Goal: Find specific page/section: Find specific page/section

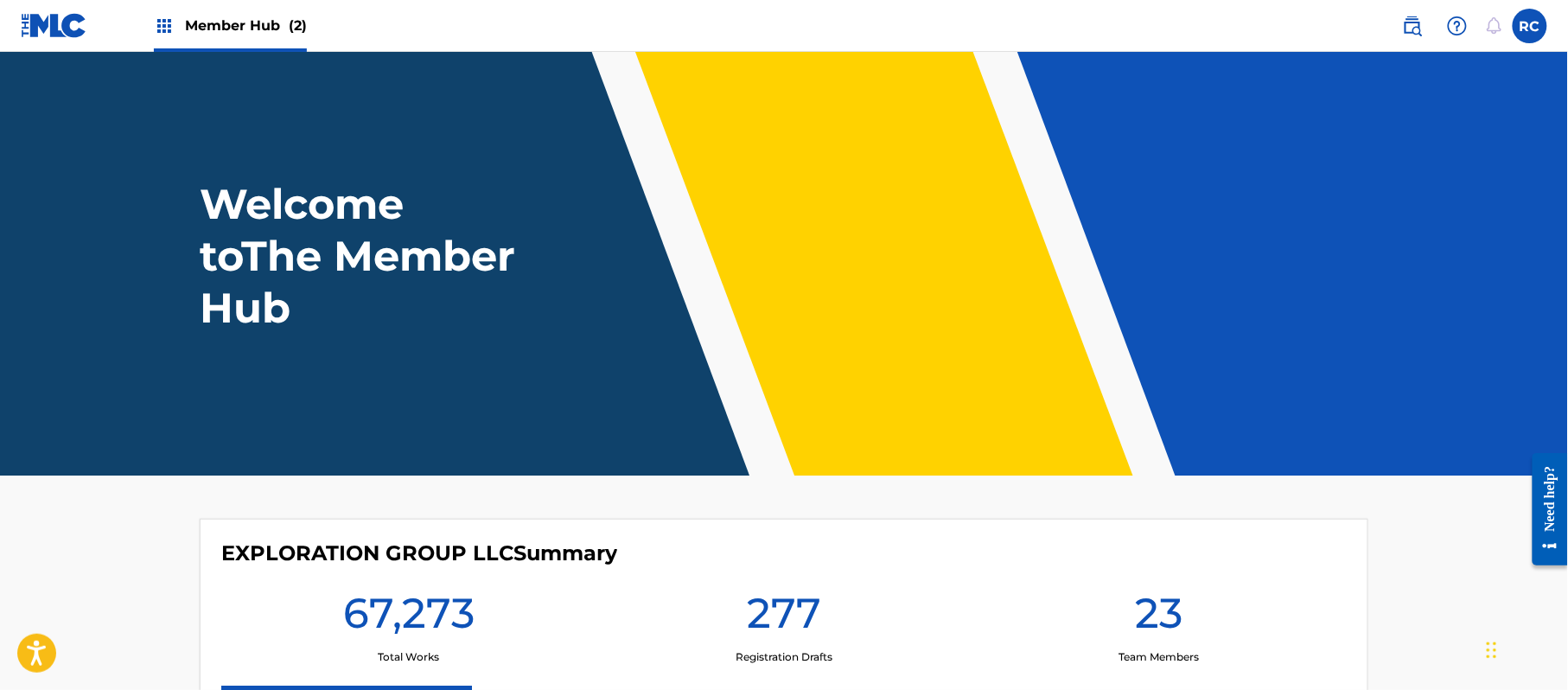
click at [225, 31] on span "Member Hub (2)" at bounding box center [246, 25] width 122 height 19
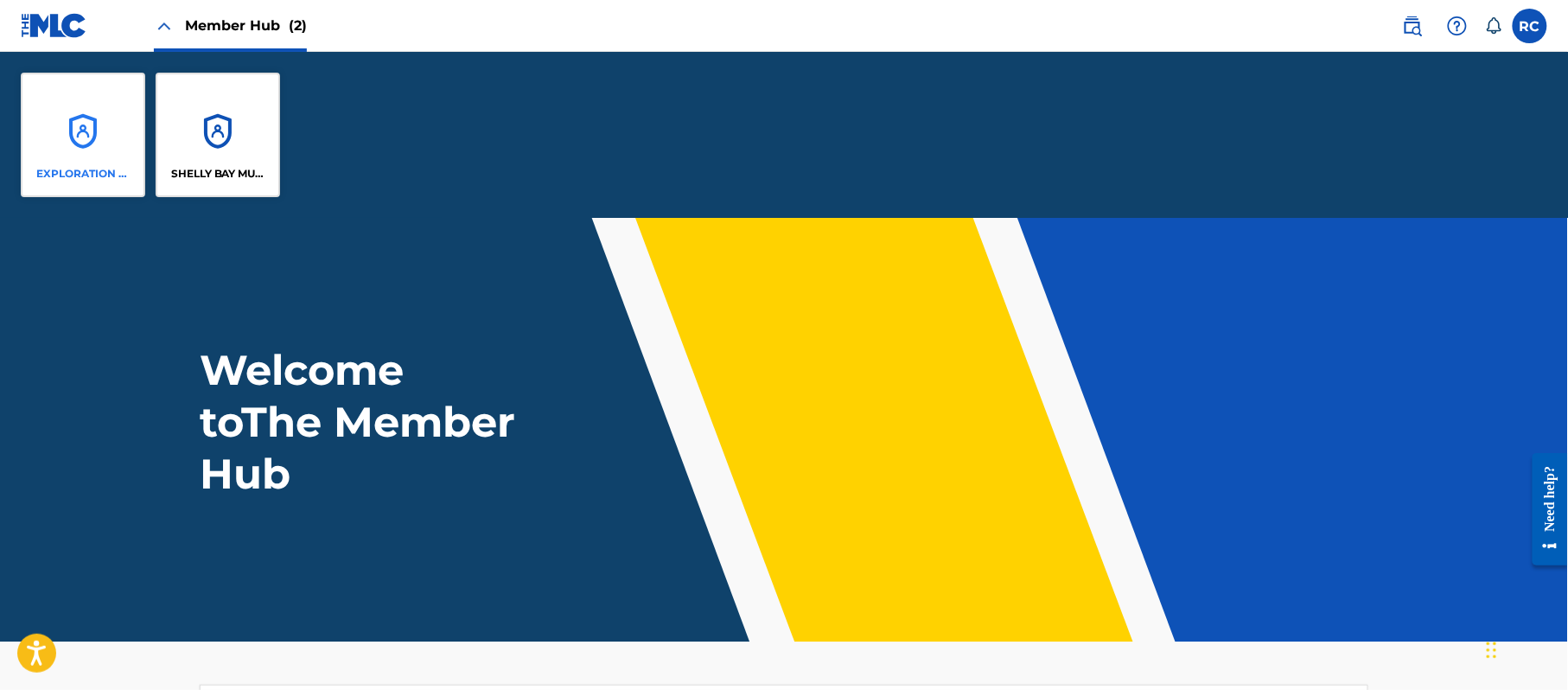
click at [107, 153] on div "EXPLORATION GROUP LLC" at bounding box center [82, 135] width 125 height 125
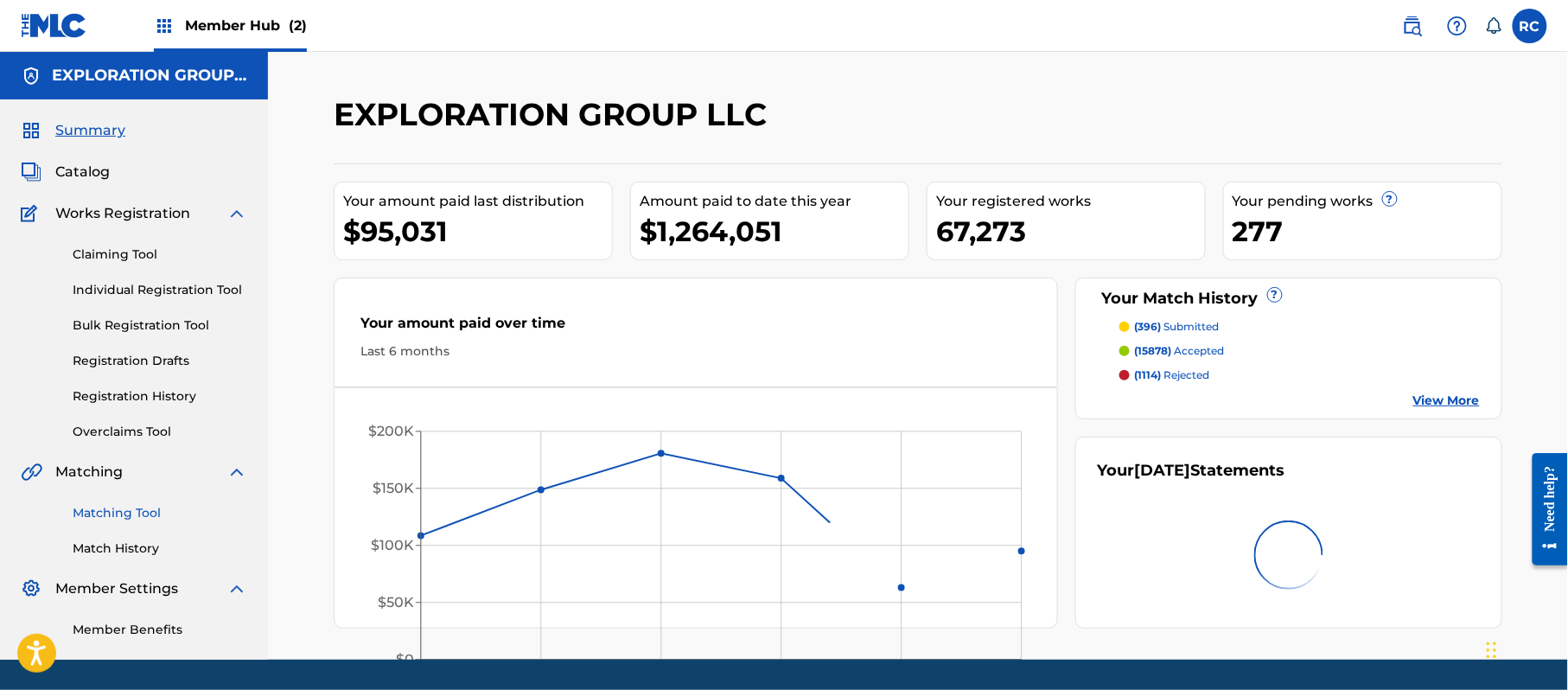
click at [107, 511] on link "Matching Tool" at bounding box center [160, 513] width 175 height 18
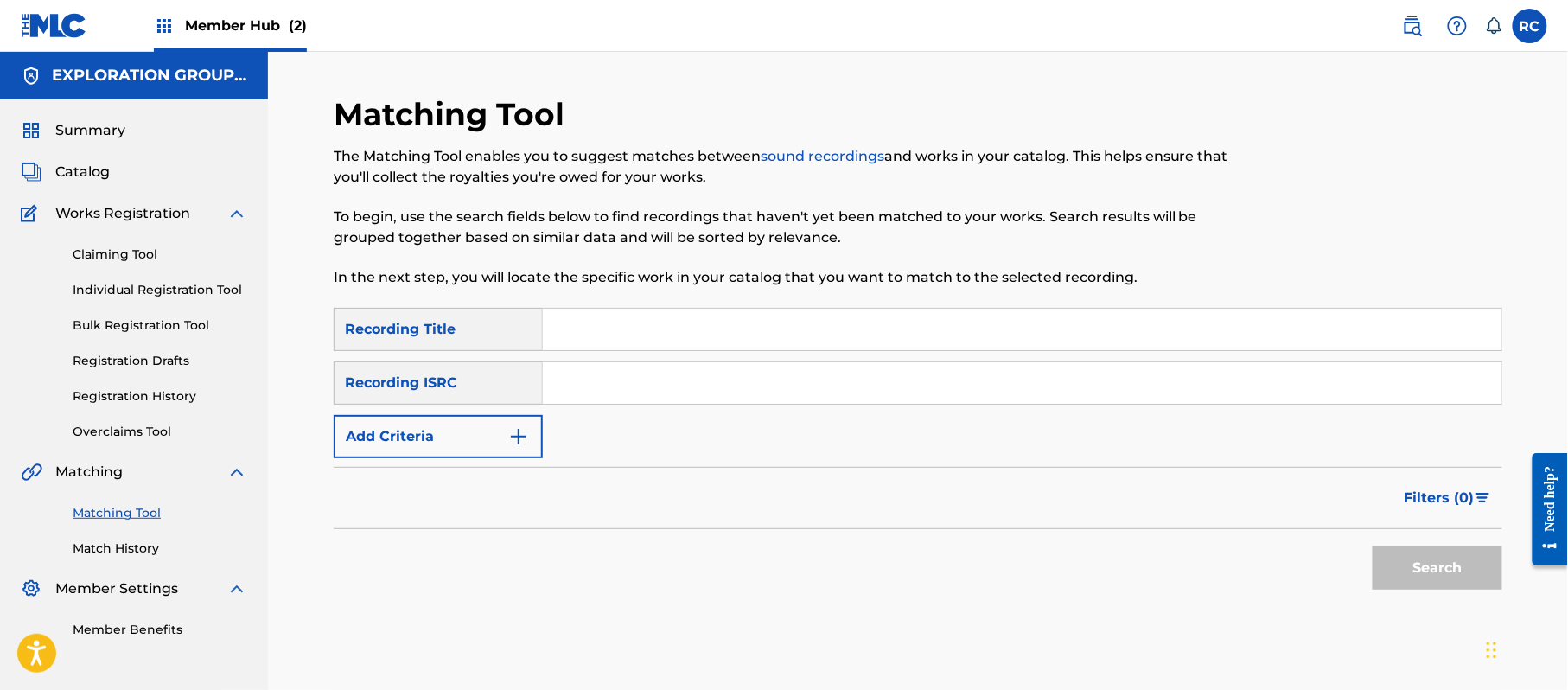
click at [682, 388] on input "Search Form" at bounding box center [1022, 383] width 959 height 42
paste input "JP92U2451399"
click at [1390, 565] on button "Search" at bounding box center [1437, 568] width 129 height 43
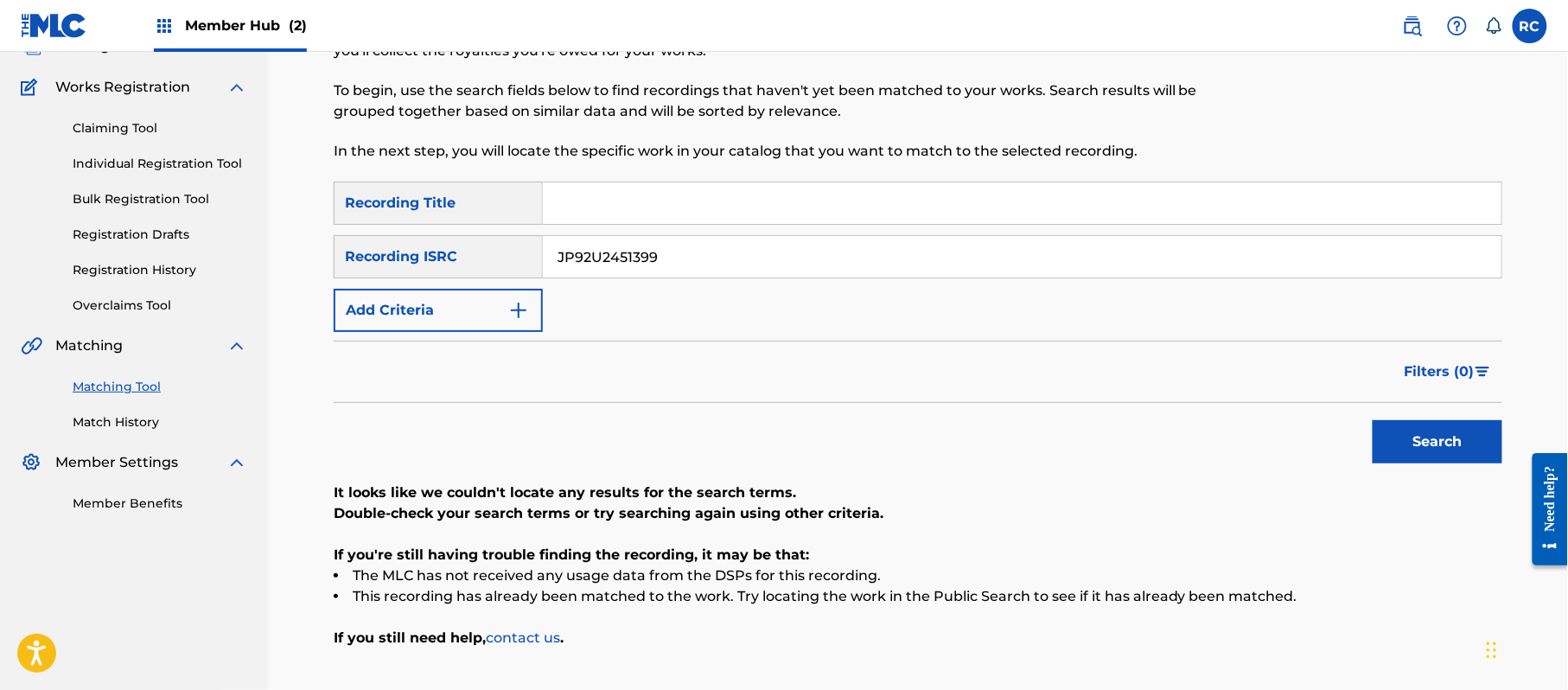
scroll to position [24, 0]
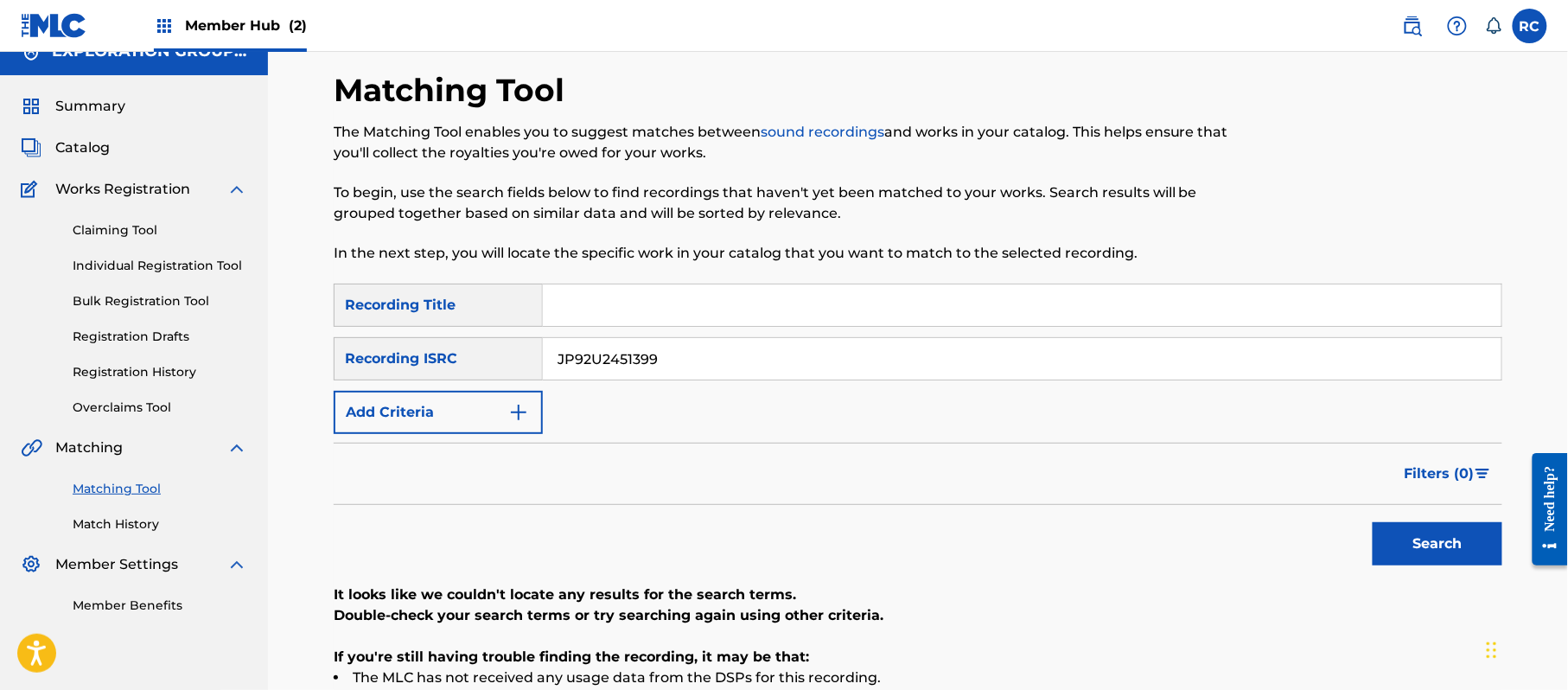
click at [582, 356] on input "JP92U2451399" at bounding box center [1022, 358] width 959 height 42
paste input "TCJPA2448012"
click at [1378, 544] on button "Search" at bounding box center [1437, 544] width 129 height 43
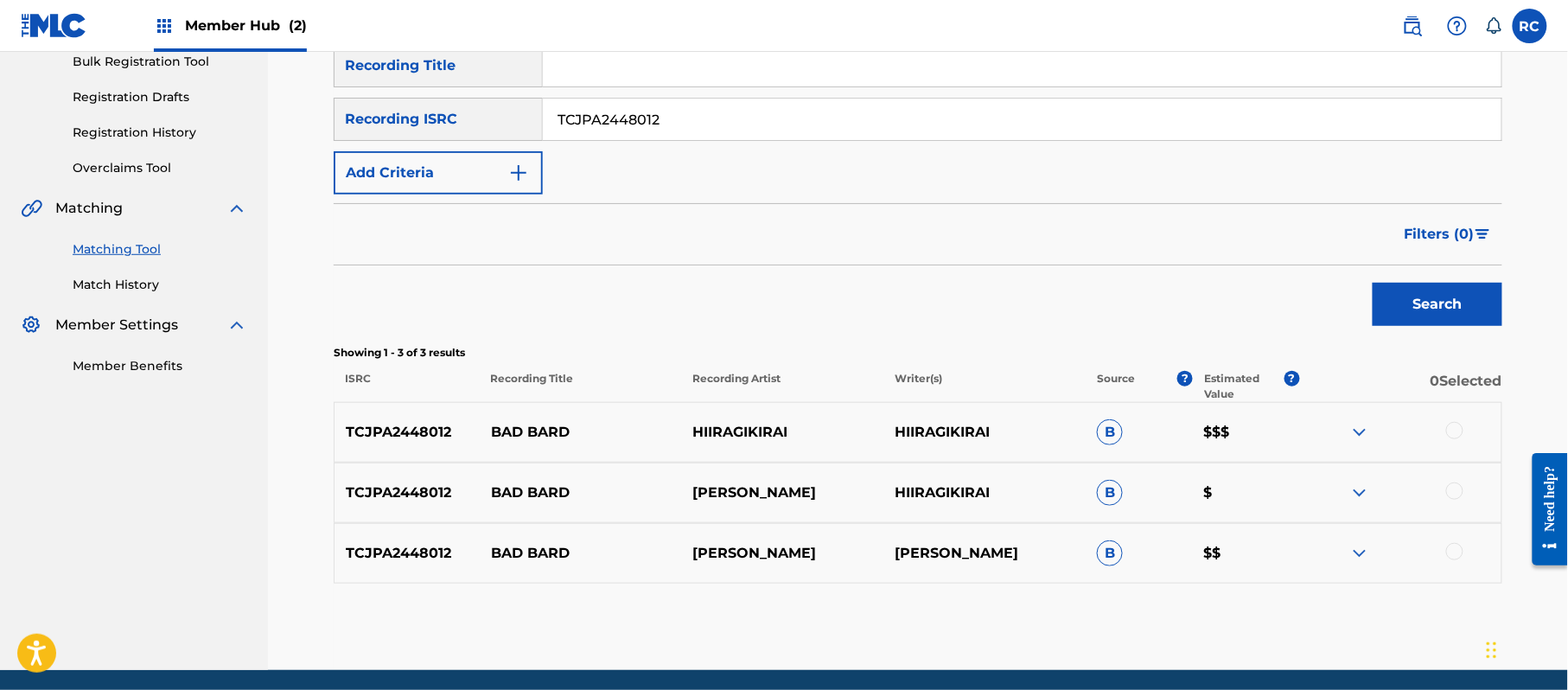
scroll to position [314, 0]
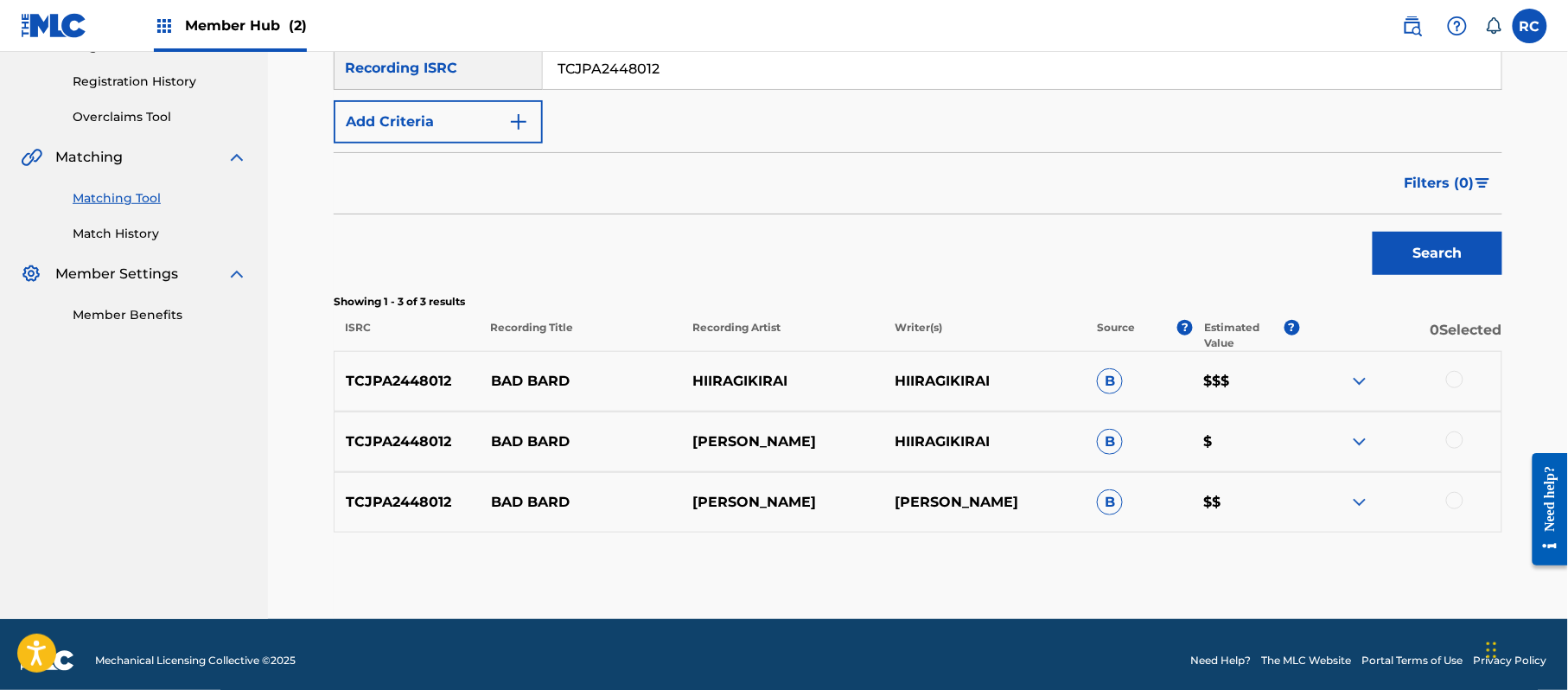
drag, startPoint x: 681, startPoint y: 73, endPoint x: 491, endPoint y: 77, distance: 190.0
click at [491, 77] on div "SearchWithCriteriaef8d262e-f930-409f-a00e-e39c06f6e5aa Recording ISRC TCJPA2448…" at bounding box center [918, 68] width 1169 height 43
paste input "LO-FI音楽を聴いている女の子"
drag, startPoint x: 758, startPoint y: 70, endPoint x: 521, endPoint y: 77, distance: 237.1
click at [463, 74] on div "SearchWithCriteriaef8d262e-f930-409f-a00e-e39c06f6e5aa Recording ISRC LO-FI音楽を聴…" at bounding box center [918, 68] width 1169 height 43
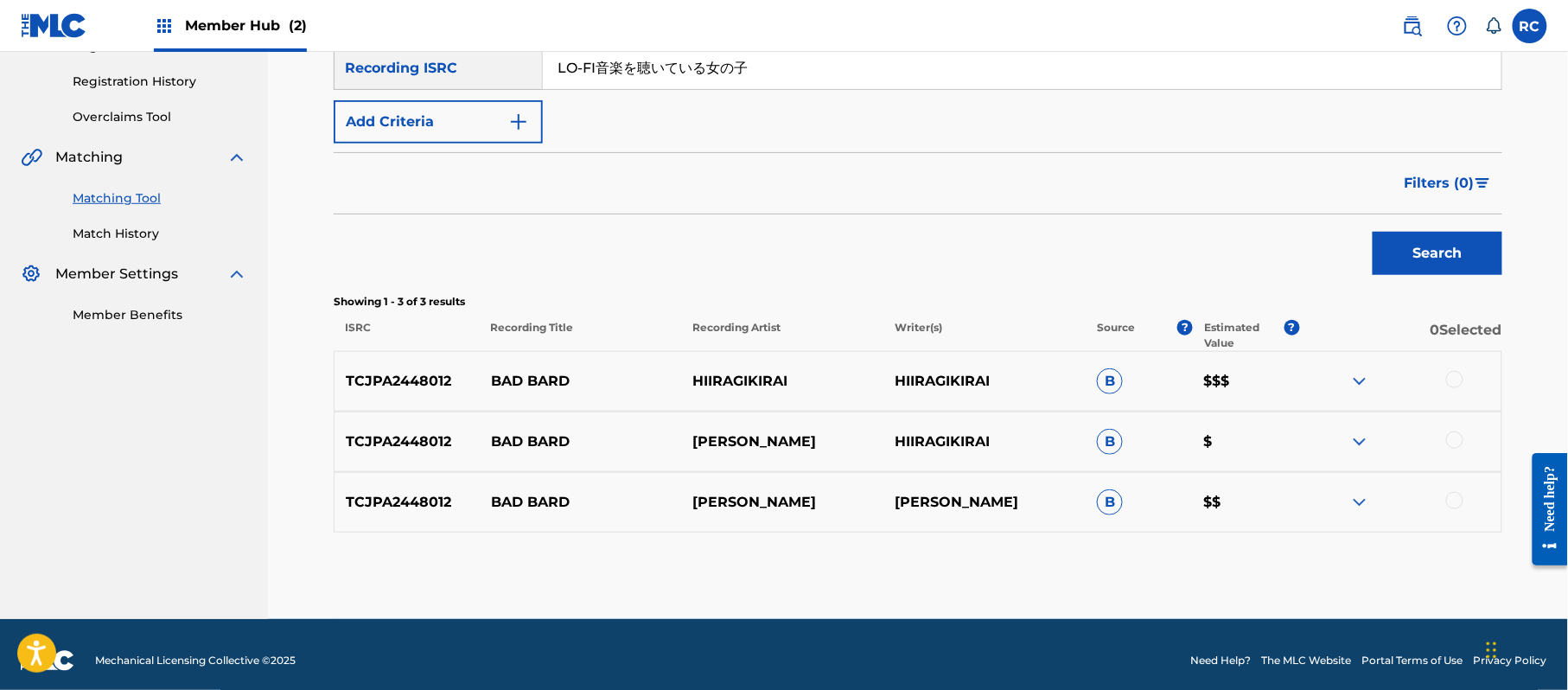
paste input "JP92U2451308"
click at [1414, 246] on button "Search" at bounding box center [1437, 253] width 129 height 43
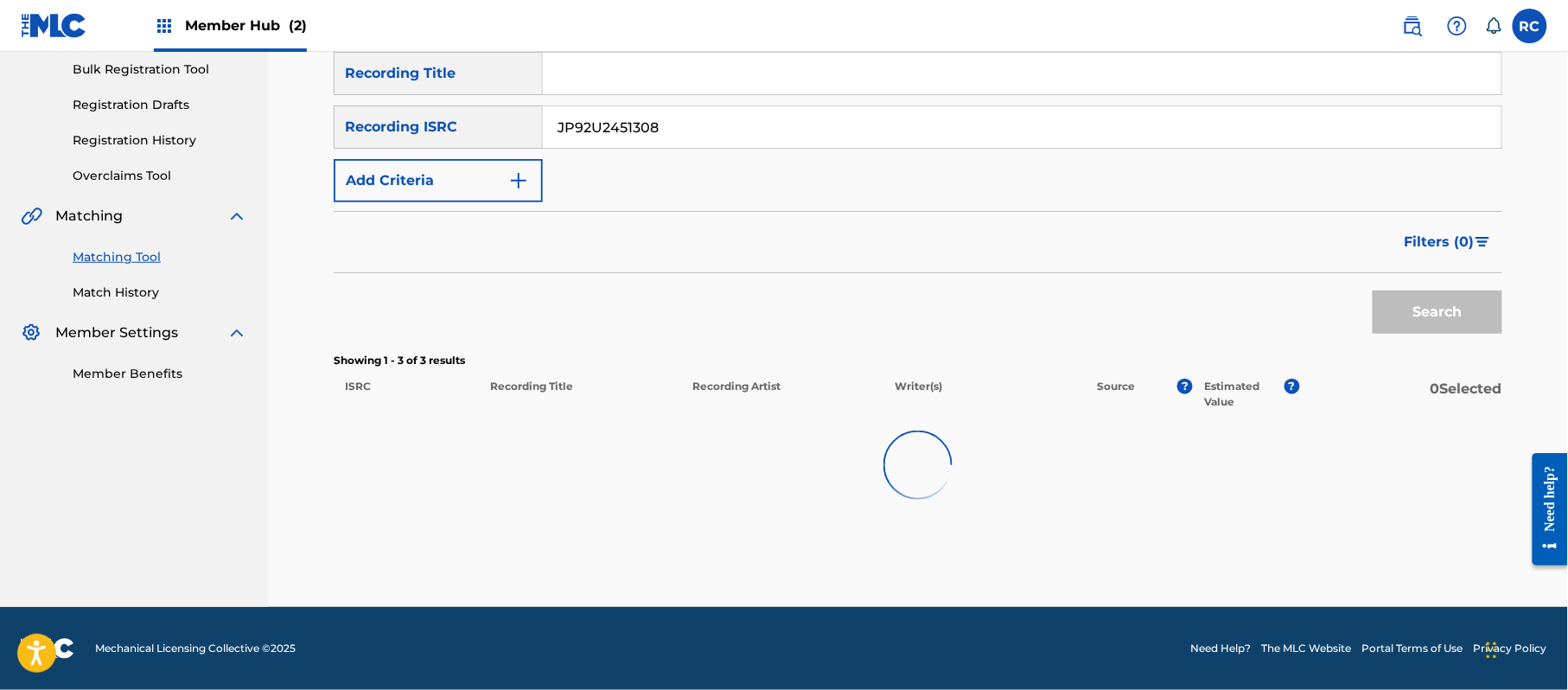
scroll to position [205, 0]
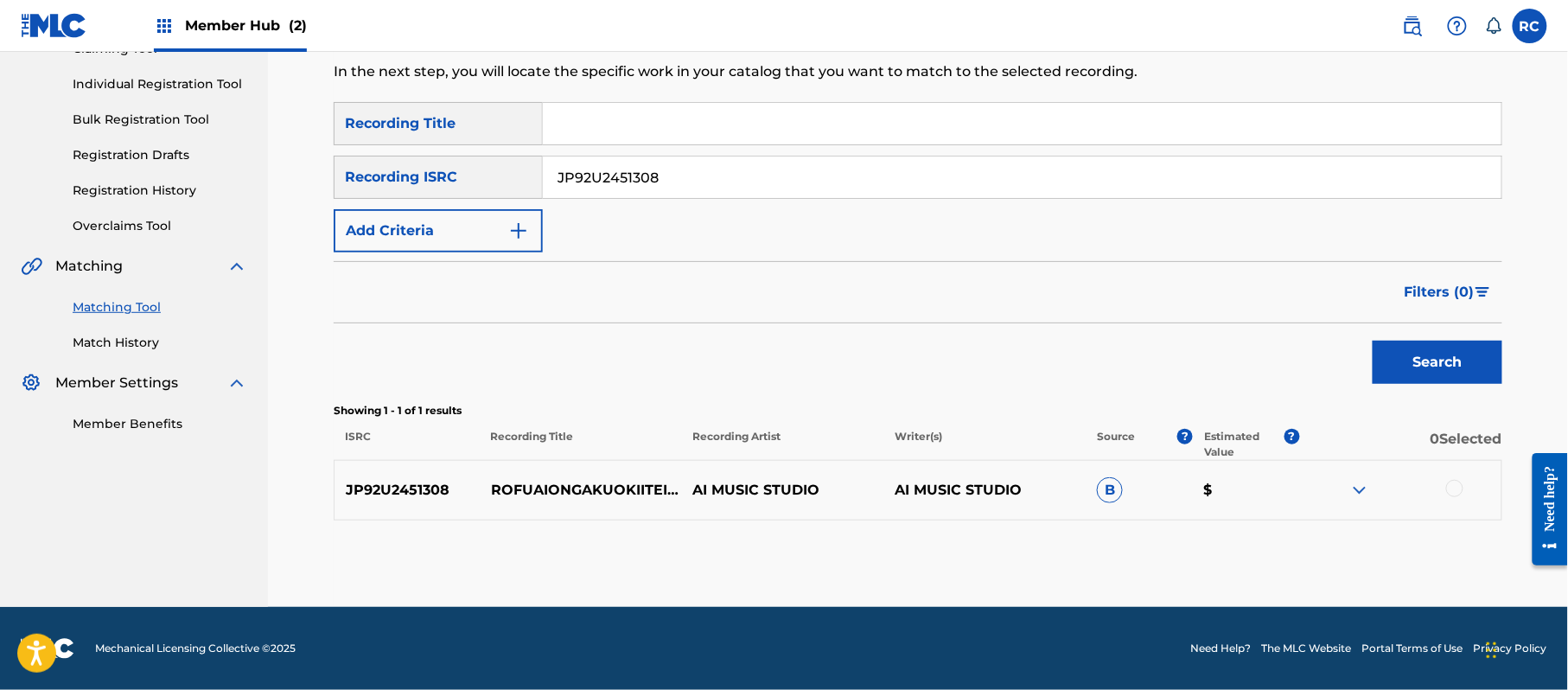
drag, startPoint x: 660, startPoint y: 178, endPoint x: 440, endPoint y: 184, distance: 220.1
click at [440, 184] on div "SearchWithCriteriaef8d262e-f930-409f-a00e-e39c06f6e5aa Recording ISRC JP92U2451…" at bounding box center [918, 177] width 1169 height 43
paste input "00415"
click at [1467, 370] on button "Search" at bounding box center [1437, 362] width 129 height 43
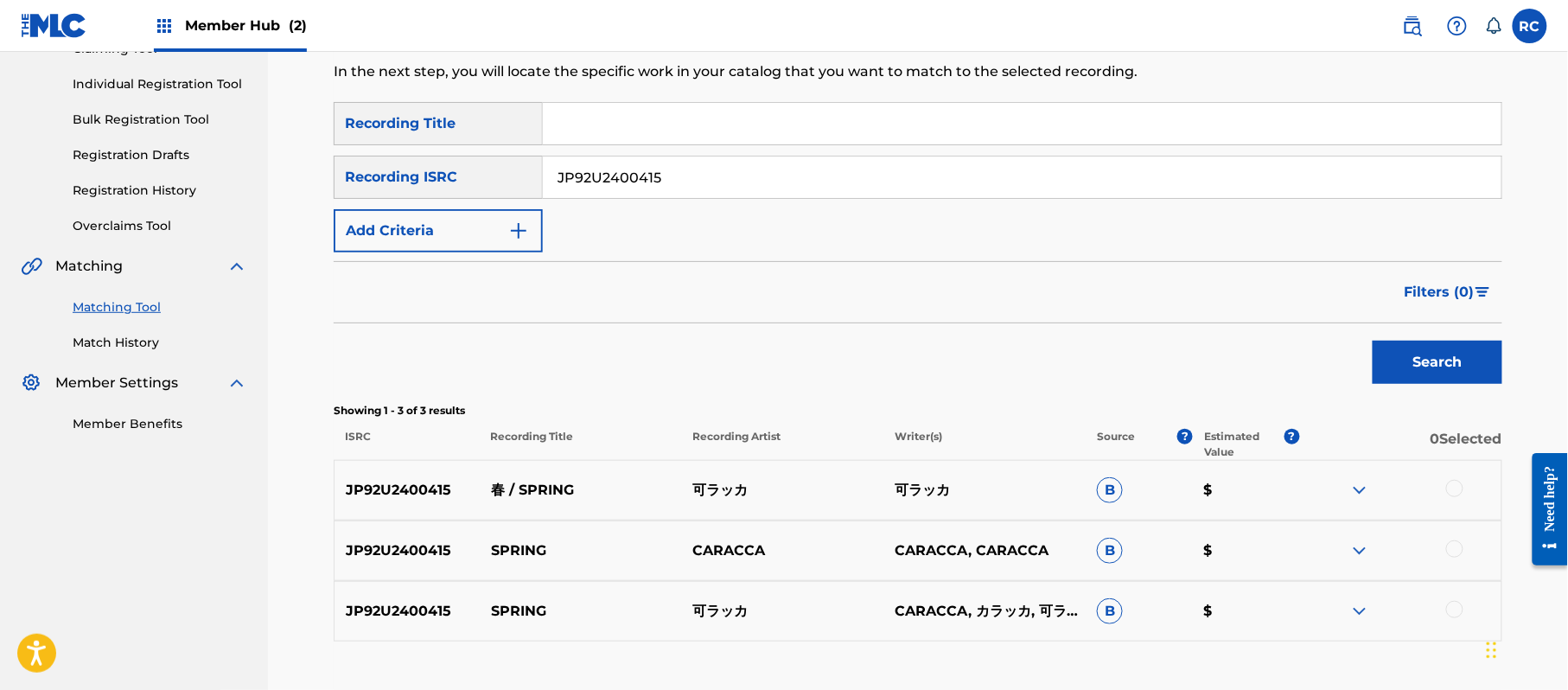
drag, startPoint x: 555, startPoint y: 185, endPoint x: 508, endPoint y: 191, distance: 47.4
click at [508, 191] on div "SearchWithCriteriaef8d262e-f930-409f-a00e-e39c06f6e5aa Recording ISRC JP92U2400…" at bounding box center [918, 177] width 1169 height 43
paste input "09"
click at [1411, 350] on button "Search" at bounding box center [1437, 362] width 129 height 43
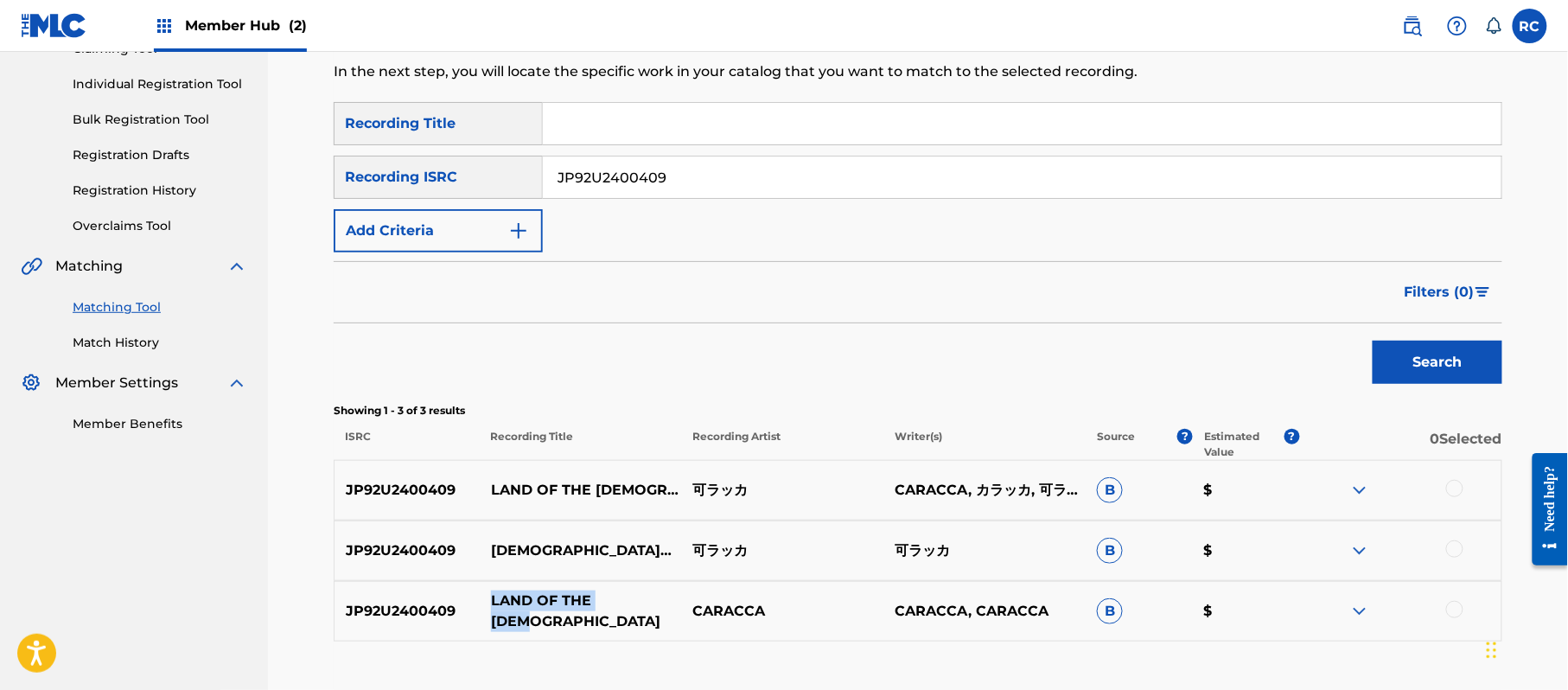
drag, startPoint x: 489, startPoint y: 610, endPoint x: 636, endPoint y: 613, distance: 147.0
click at [636, 613] on p "LAND OF THE [DEMOGRAPHIC_DATA]" at bounding box center [581, 610] width 202 height 42
copy p "LAND OF THE [DEMOGRAPHIC_DATA]"
drag, startPoint x: 696, startPoint y: 180, endPoint x: 485, endPoint y: 194, distance: 211.5
click at [474, 194] on div "SearchWithCriteriaef8d262e-f930-409f-a00e-e39c06f6e5aa Recording ISRC JP92U2400…" at bounding box center [918, 177] width 1169 height 43
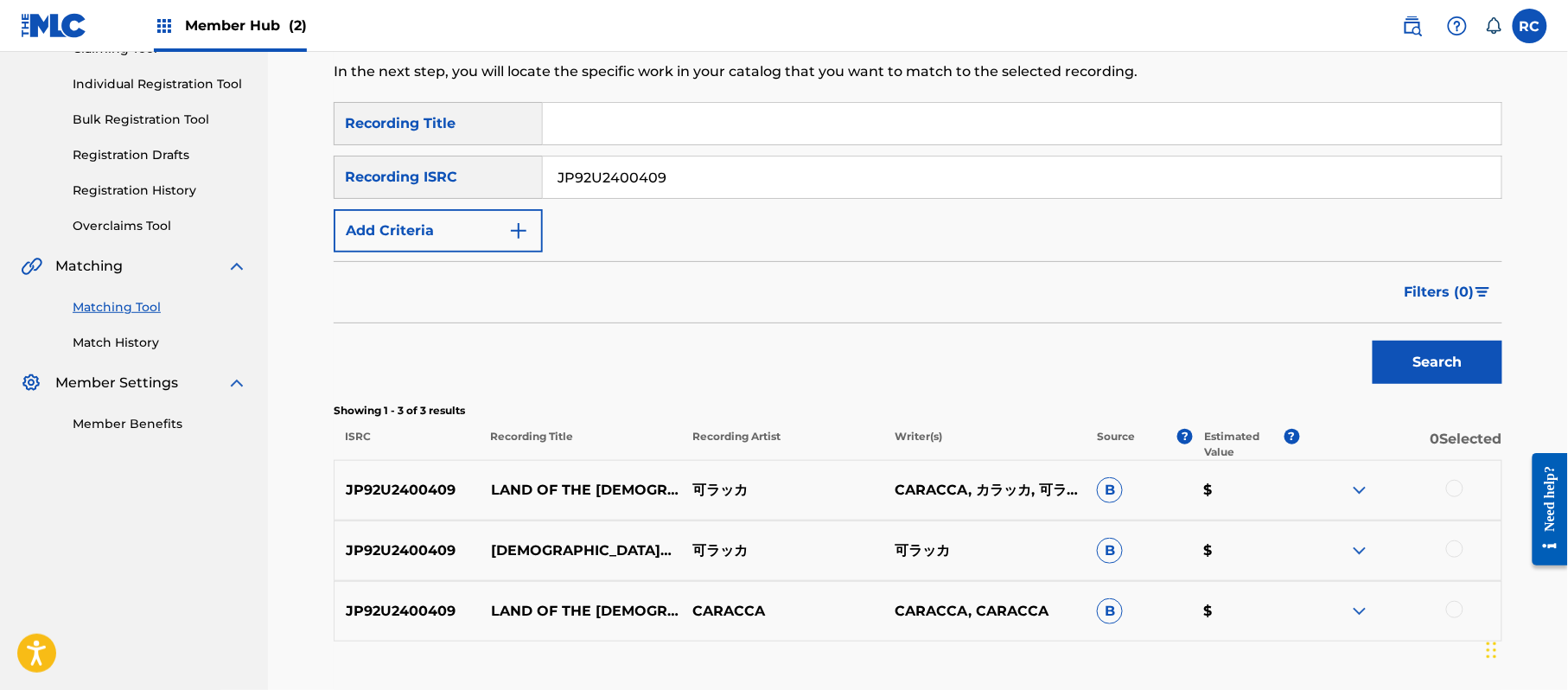
paste input "13"
click at [1394, 351] on button "Search" at bounding box center [1437, 362] width 129 height 43
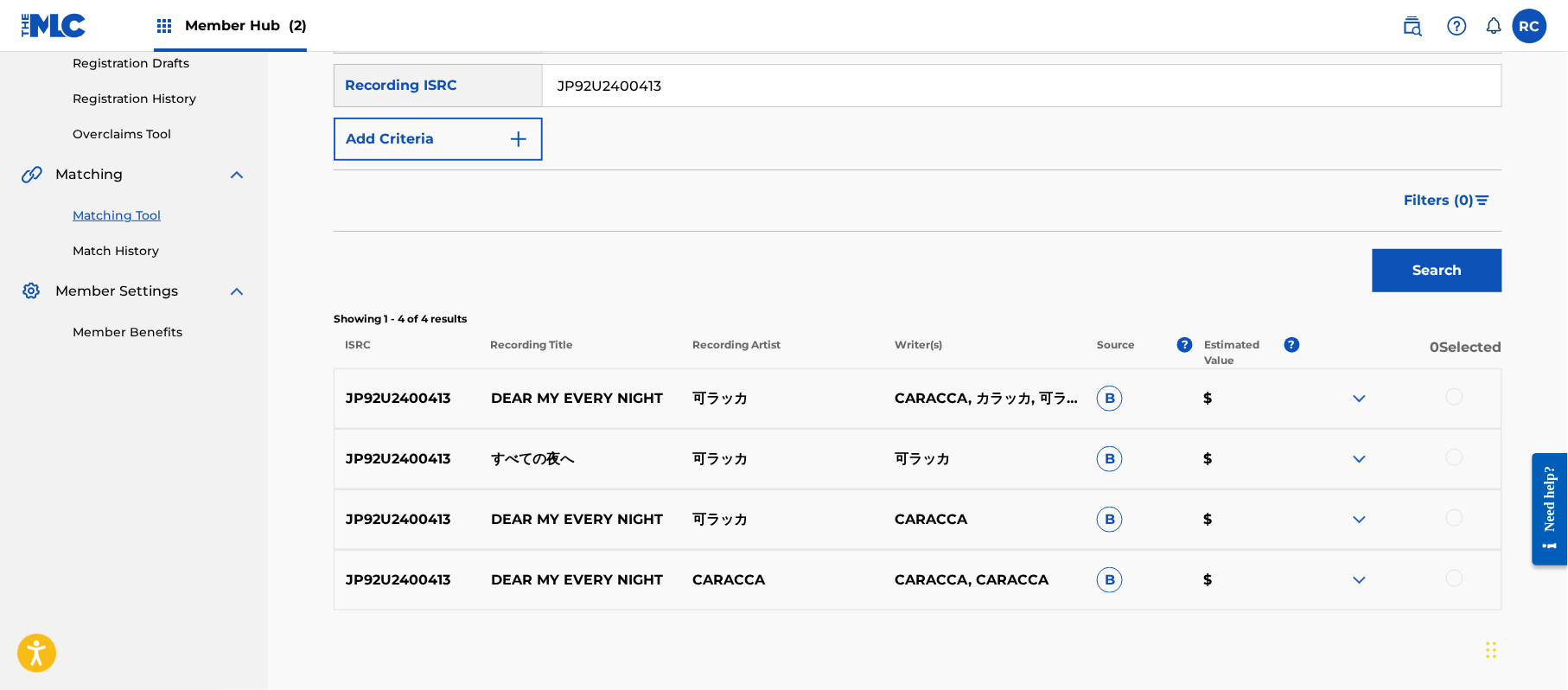
scroll to position [272, 0]
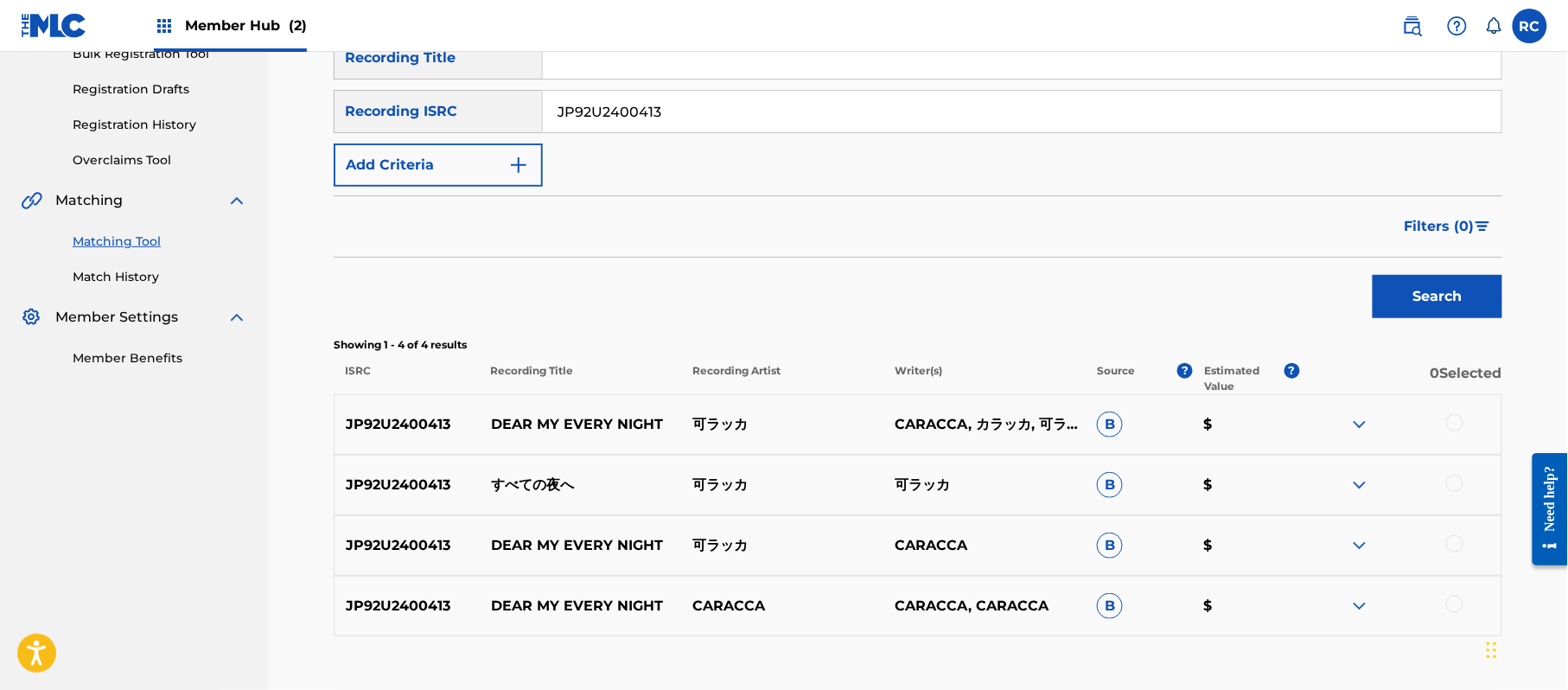
drag, startPoint x: 643, startPoint y: 122, endPoint x: 551, endPoint y: 122, distance: 92.0
click at [551, 122] on input "JP92U2400413" at bounding box center [1022, 111] width 959 height 42
paste input "7"
click at [1404, 289] on button "Search" at bounding box center [1437, 296] width 129 height 43
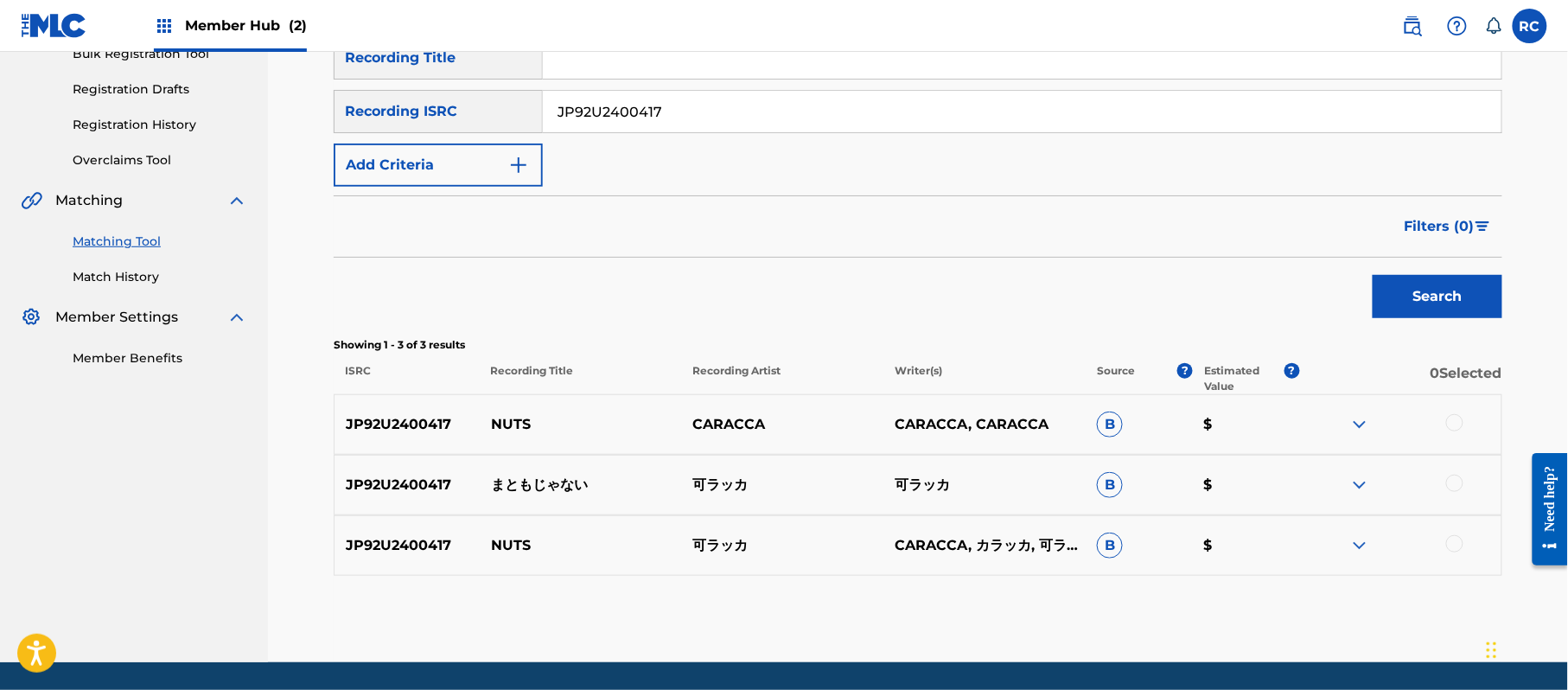
drag, startPoint x: 664, startPoint y: 107, endPoint x: 496, endPoint y: 116, distance: 168.2
click at [496, 116] on div "SearchWithCriteriaef8d262e-f930-409f-a00e-e39c06f6e5aa Recording ISRC JP92U2400…" at bounding box center [918, 111] width 1169 height 43
paste input "00"
click at [1418, 290] on button "Search" at bounding box center [1437, 296] width 129 height 43
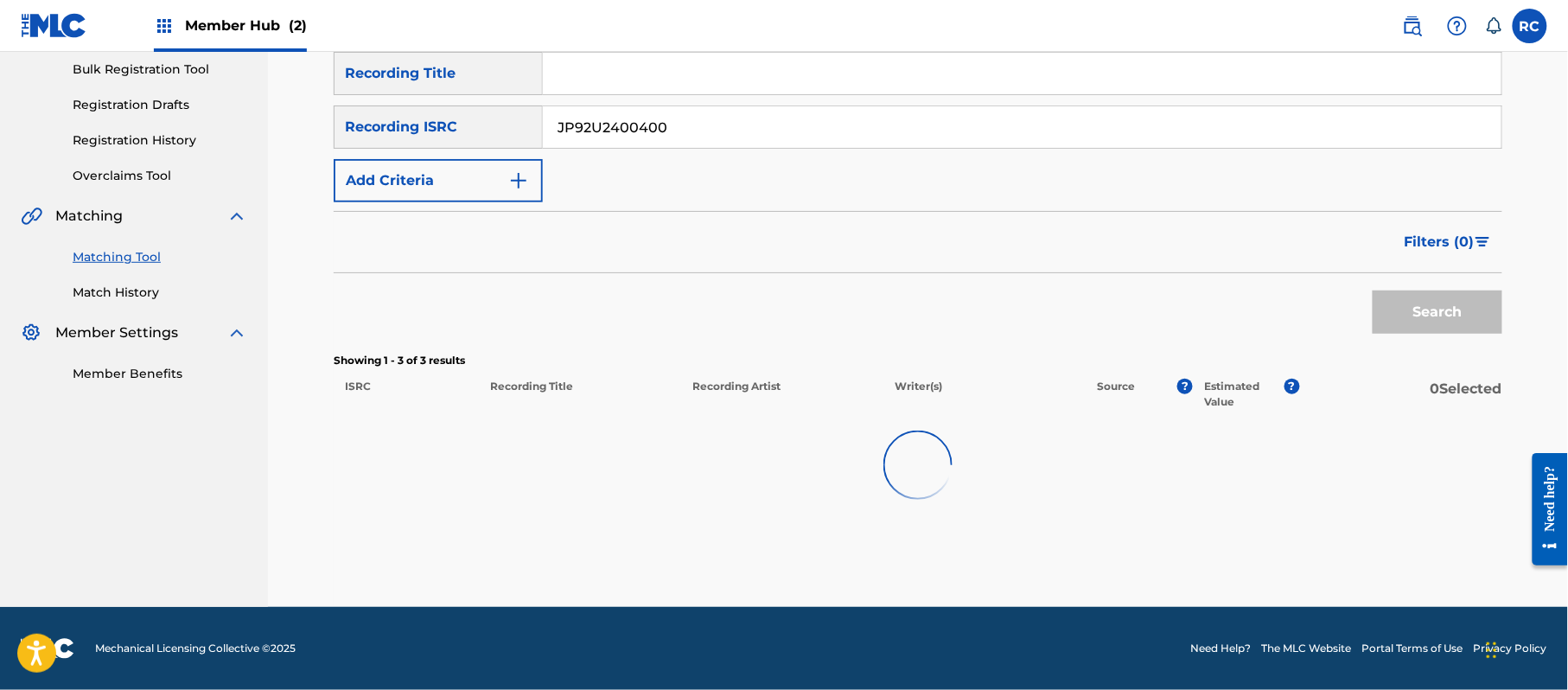
scroll to position [254, 0]
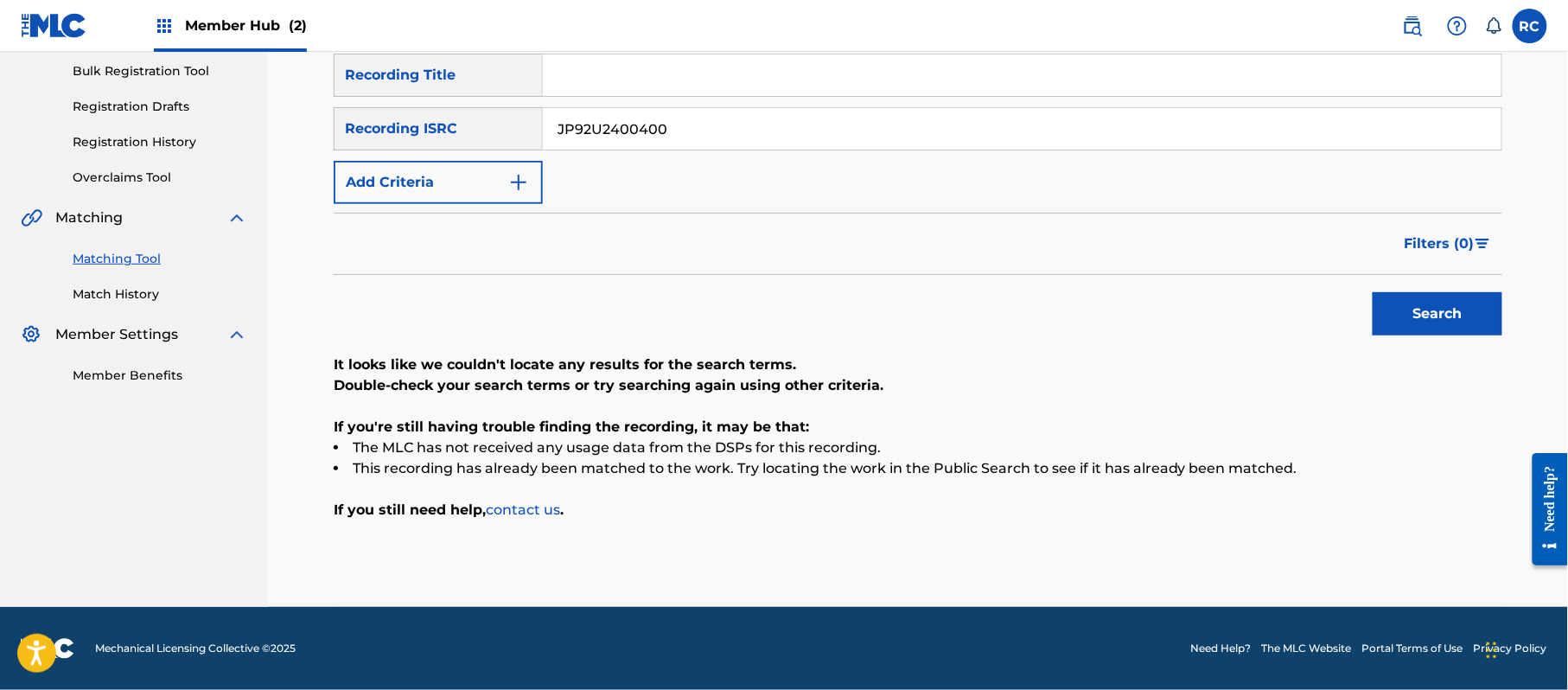
drag, startPoint x: 682, startPoint y: 140, endPoint x: 484, endPoint y: 149, distance: 198.2
click at [484, 149] on div "SearchWithCriteriaef8d262e-f930-409f-a00e-e39c06f6e5aa Recording ISRC JP92U2400…" at bounding box center [918, 129] width 1169 height 43
paste input "2"
click at [1402, 322] on button "Search" at bounding box center [1437, 314] width 129 height 43
drag, startPoint x: 702, startPoint y: 126, endPoint x: 471, endPoint y: 129, distance: 231.0
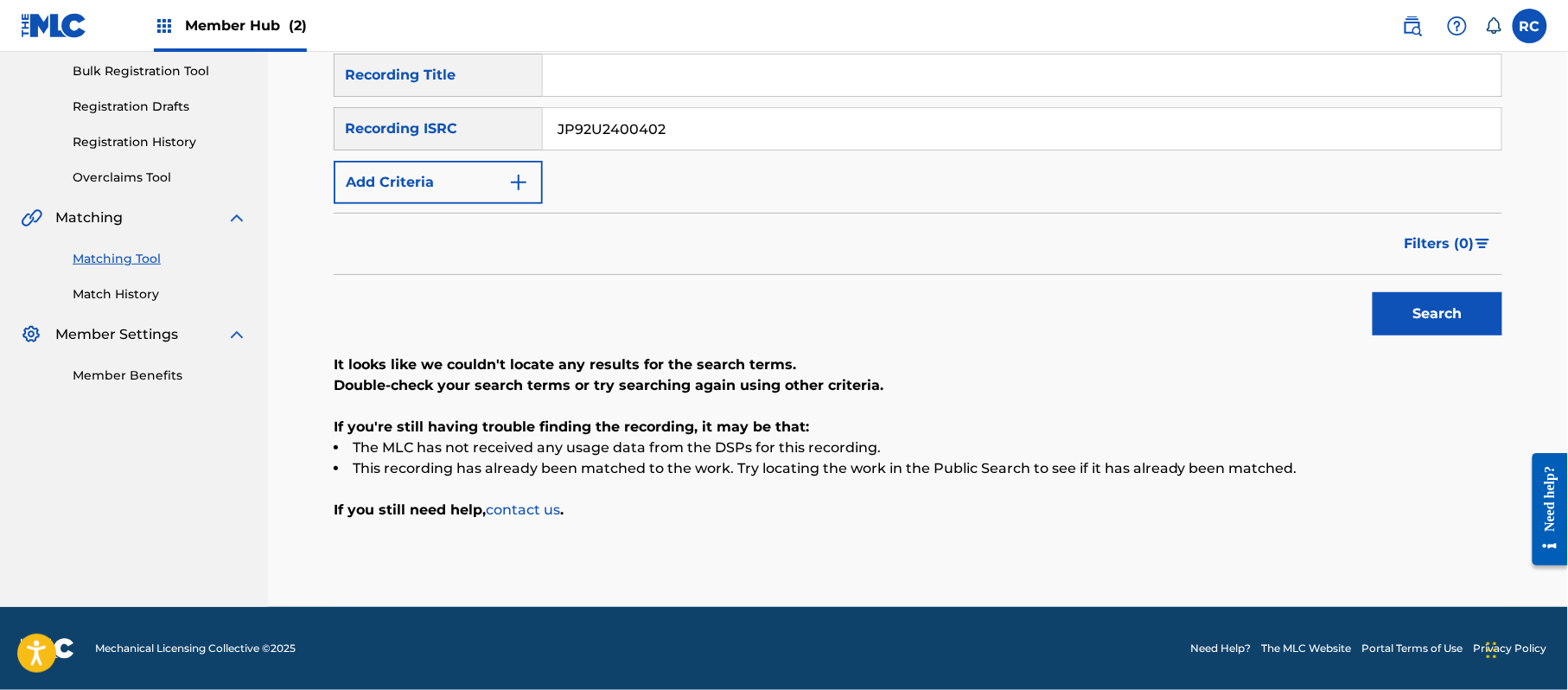
click at [471, 129] on div "SearchWithCriteriaef8d262e-f930-409f-a00e-e39c06f6e5aa Recording ISRC JP92U2400…" at bounding box center [918, 129] width 1169 height 43
paste input "3"
click at [1446, 312] on button "Search" at bounding box center [1437, 314] width 129 height 43
drag, startPoint x: 533, startPoint y: 142, endPoint x: 479, endPoint y: 142, distance: 54.0
click at [479, 142] on div "SearchWithCriteriaef8d262e-f930-409f-a00e-e39c06f6e5aa Recording ISRC JP92U2400…" at bounding box center [918, 129] width 1169 height 43
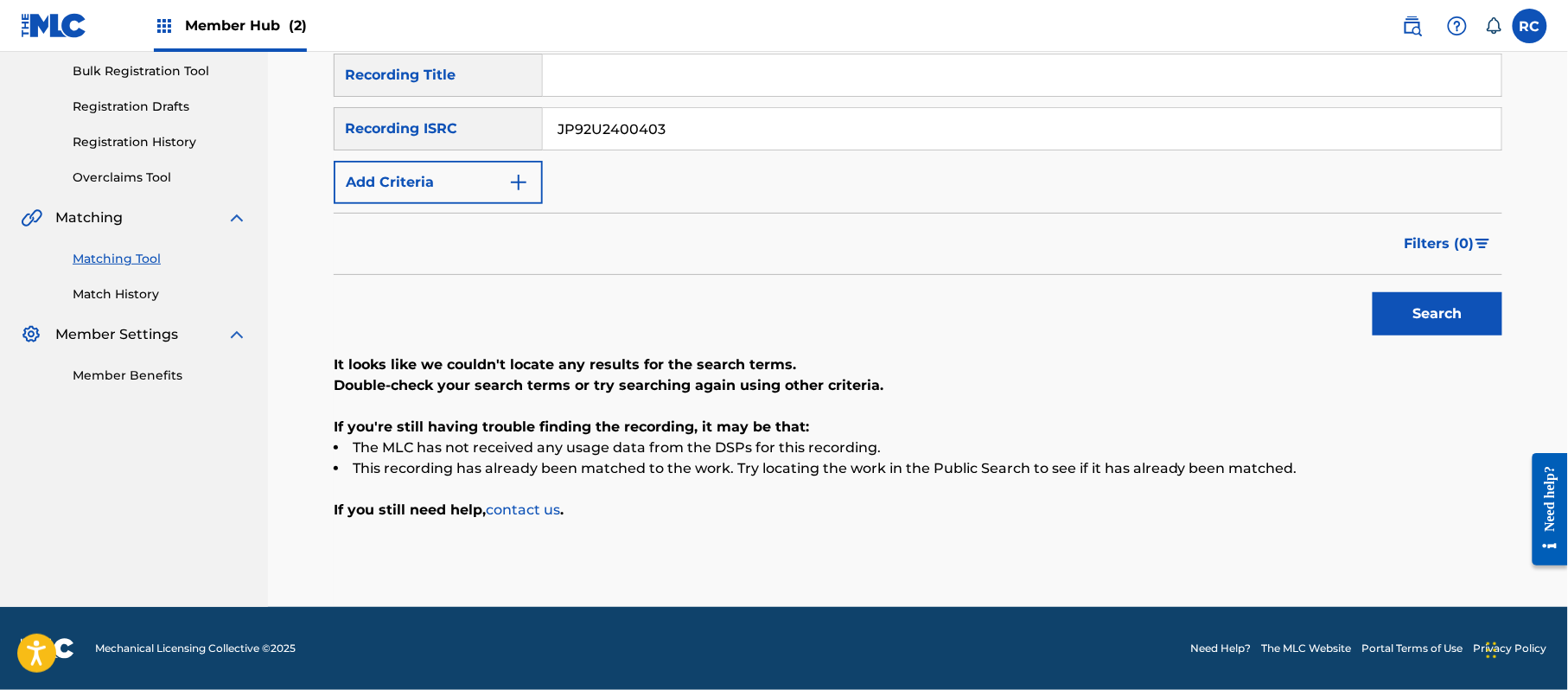
paste input "5"
click at [1455, 308] on button "Search" at bounding box center [1437, 314] width 129 height 43
drag, startPoint x: 679, startPoint y: 128, endPoint x: 568, endPoint y: 143, distance: 112.0
click at [507, 145] on div "SearchWithCriteriaef8d262e-f930-409f-a00e-e39c06f6e5aa Recording ISRC JP92U2400…" at bounding box center [918, 129] width 1169 height 43
paste input "Q2317330"
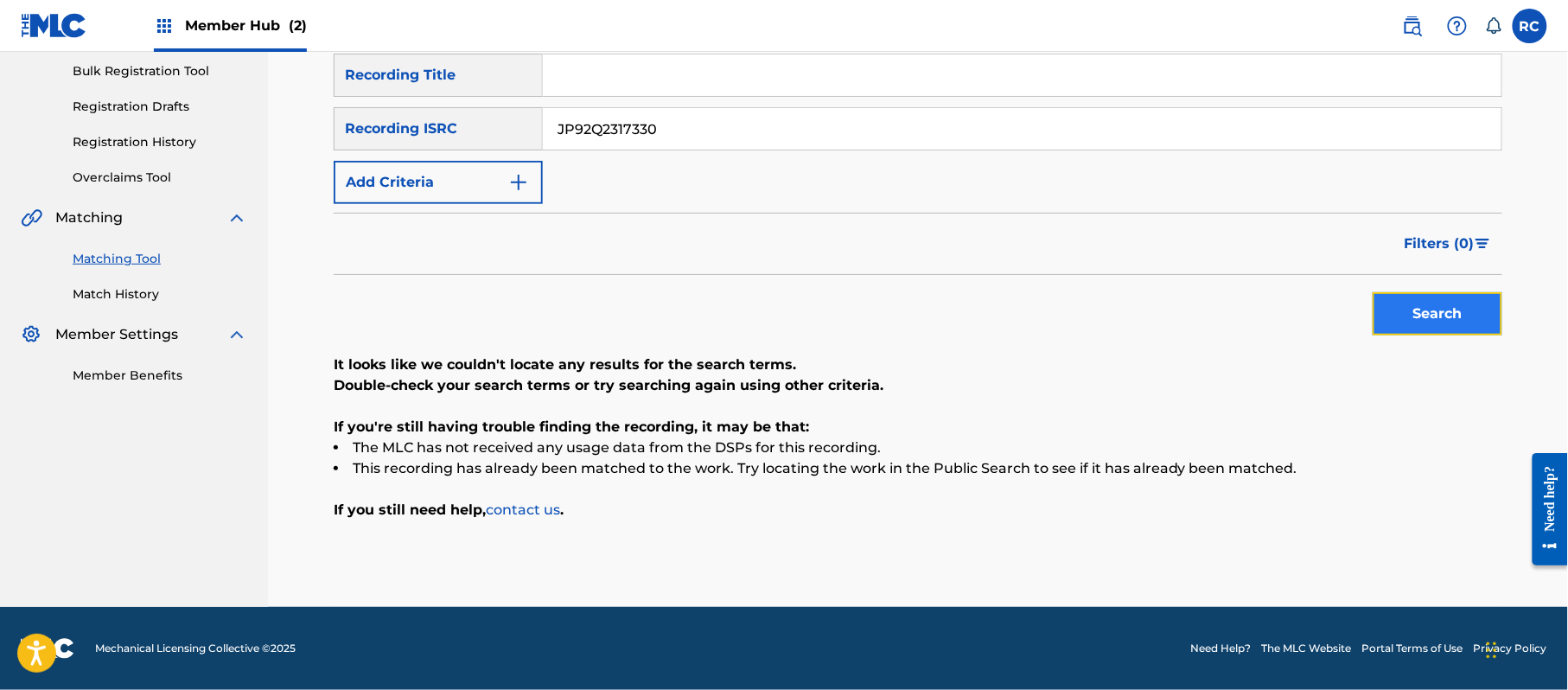
click at [1423, 334] on button "Search" at bounding box center [1437, 314] width 129 height 43
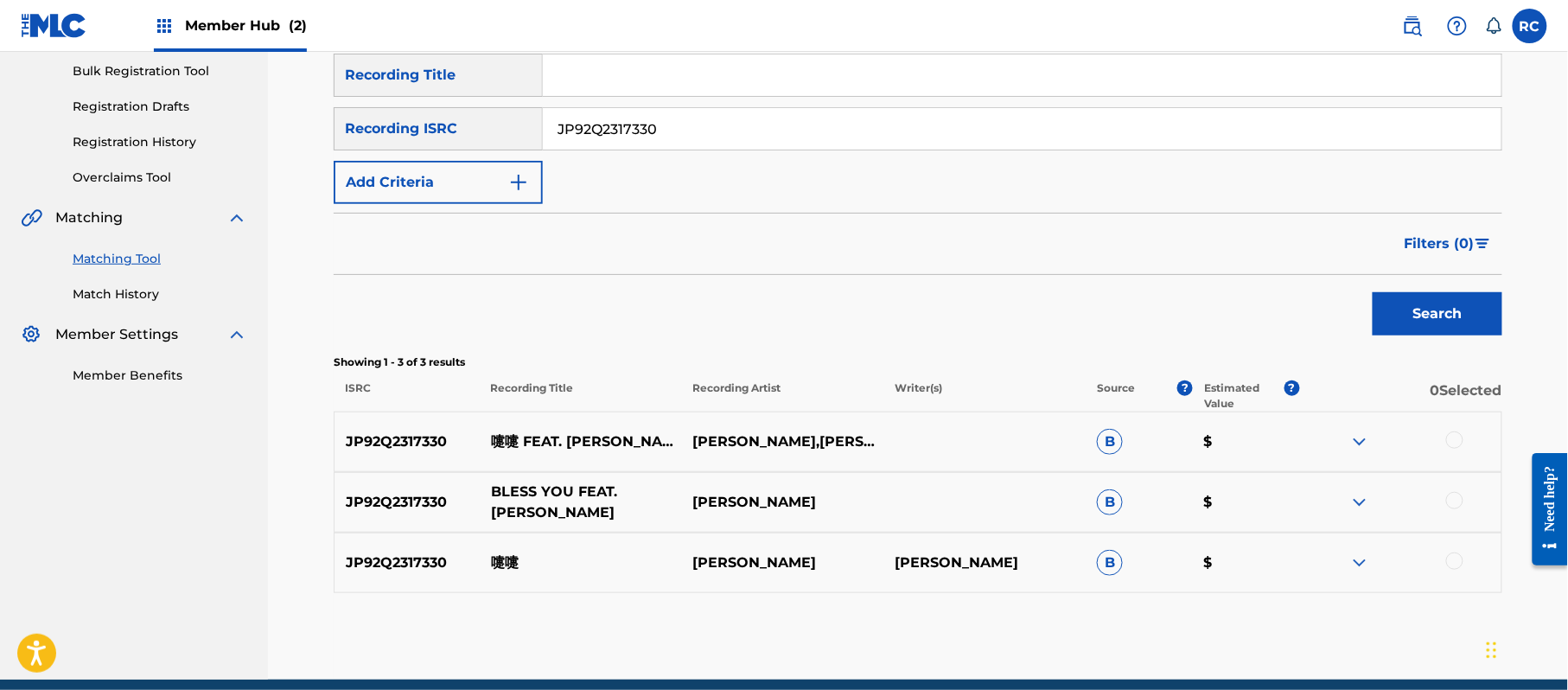
drag, startPoint x: 491, startPoint y: 491, endPoint x: 498, endPoint y: 484, distance: 9.9
click at [492, 489] on p "BLESS YOU FEAT. [PERSON_NAME]" at bounding box center [581, 502] width 202 height 42
drag, startPoint x: 685, startPoint y: 131, endPoint x: 446, endPoint y: 133, distance: 239.0
click at [403, 131] on div "SearchWithCriteriaef8d262e-f930-409f-a00e-e39c06f6e5aa Recording ISRC JP92Q2317…" at bounding box center [918, 129] width 1169 height 43
paste input "1"
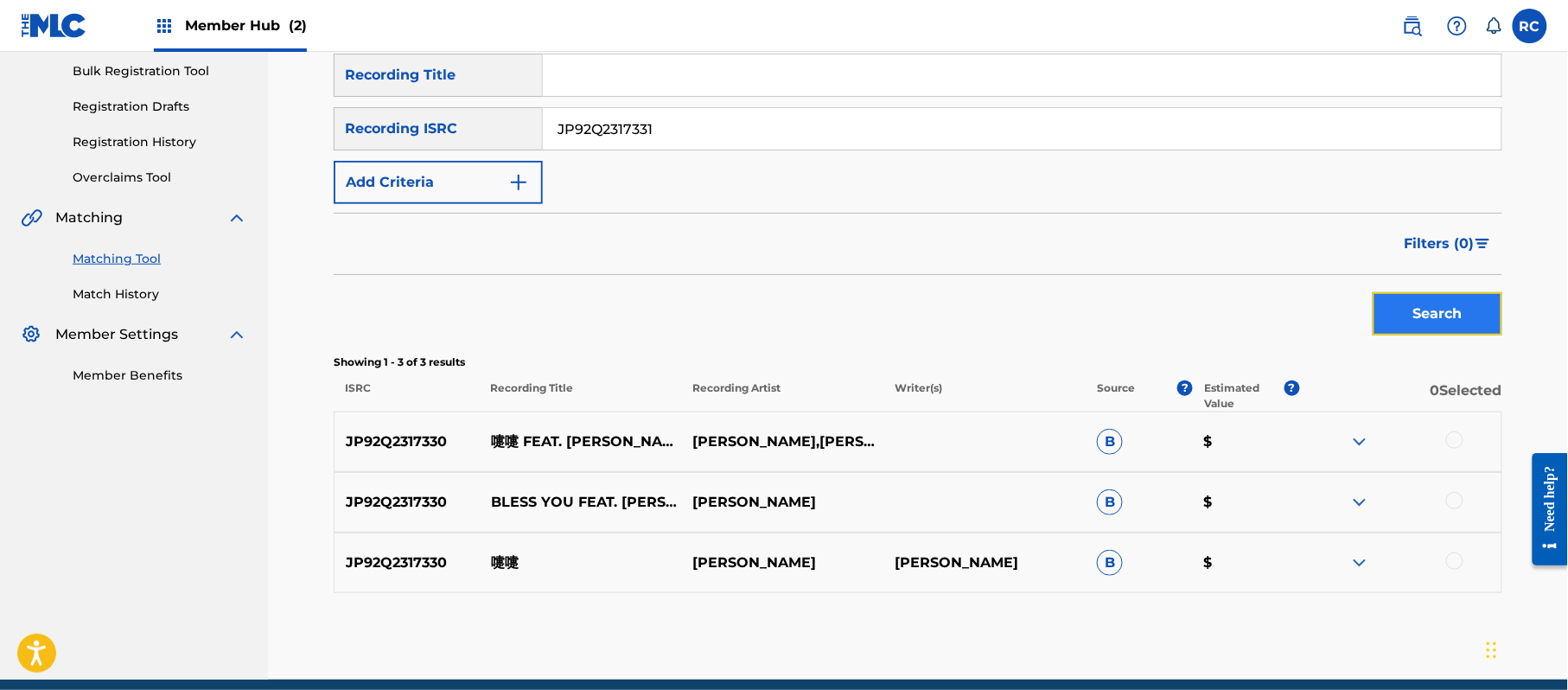
click at [1470, 320] on button "Search" at bounding box center [1437, 314] width 129 height 43
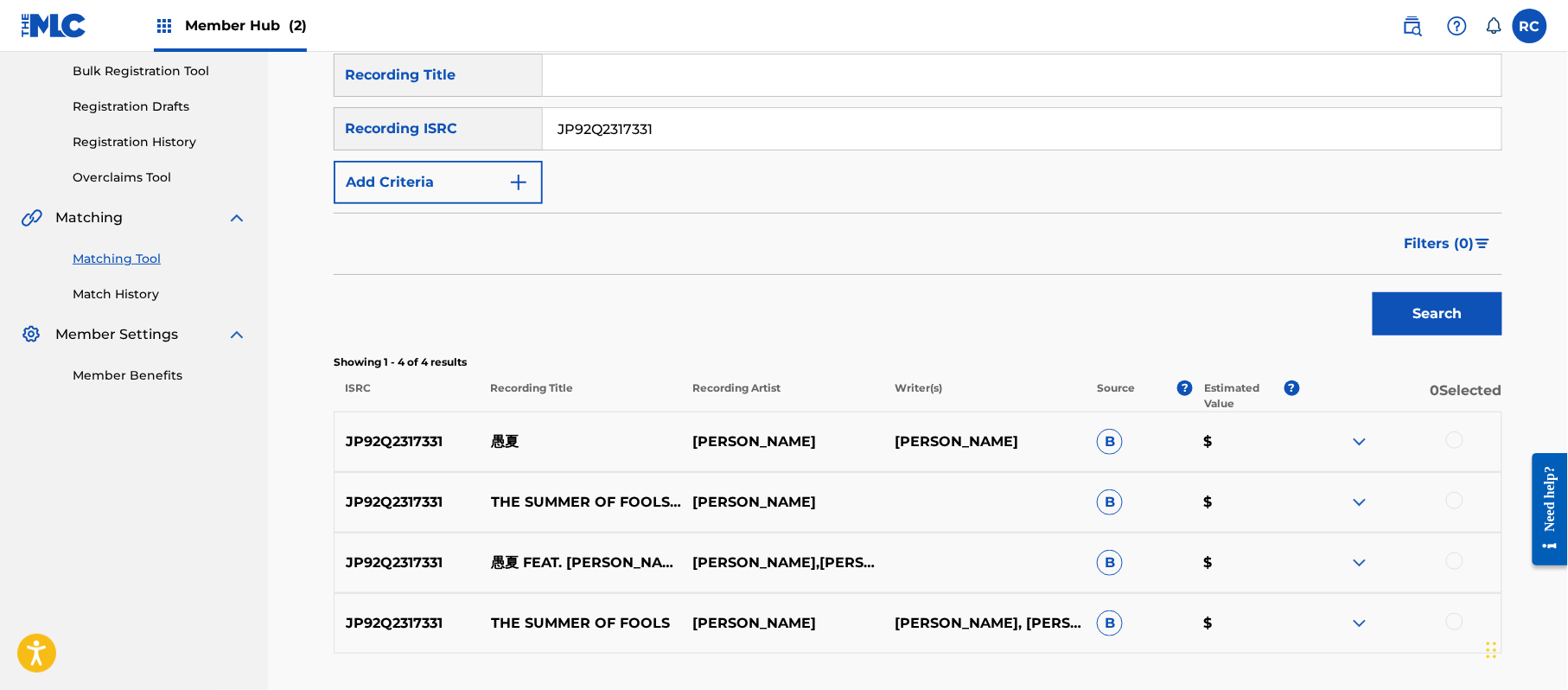
drag, startPoint x: 620, startPoint y: 119, endPoint x: 540, endPoint y: 121, distance: 80.0
click at [540, 121] on div "SearchWithCriteriaef8d262e-f930-409f-a00e-e39c06f6e5aa Recording ISRC JP92Q2317…" at bounding box center [918, 129] width 1169 height 43
paste input "U240048"
click at [1383, 302] on button "Search" at bounding box center [1437, 314] width 129 height 43
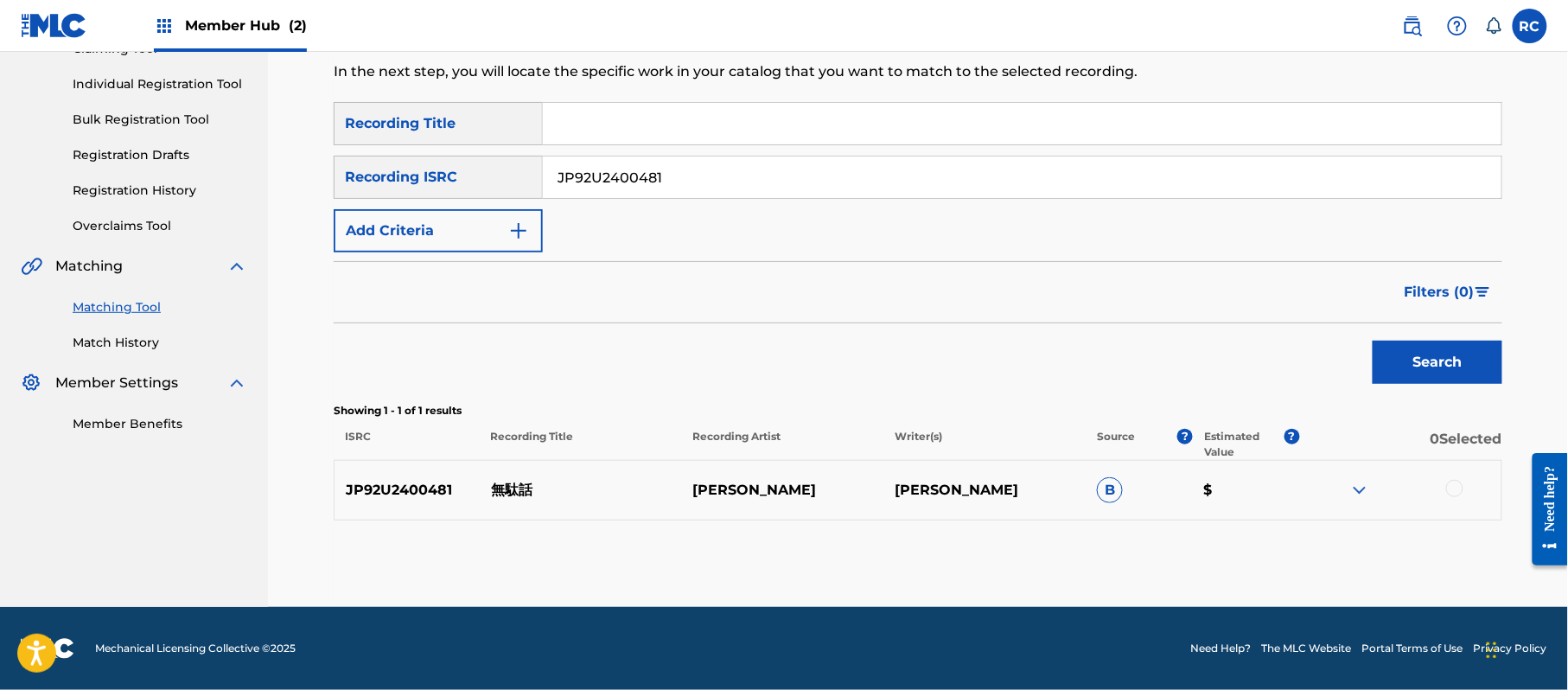
scroll to position [205, 0]
drag, startPoint x: 668, startPoint y: 169, endPoint x: 473, endPoint y: 170, distance: 195.0
click at [473, 170] on div "SearchWithCriteriaef8d262e-f930-409f-a00e-e39c06f6e5aa Recording ISRC JP92U2400…" at bounding box center [918, 177] width 1169 height 43
paste input "33"
click at [1418, 363] on button "Search" at bounding box center [1437, 362] width 129 height 43
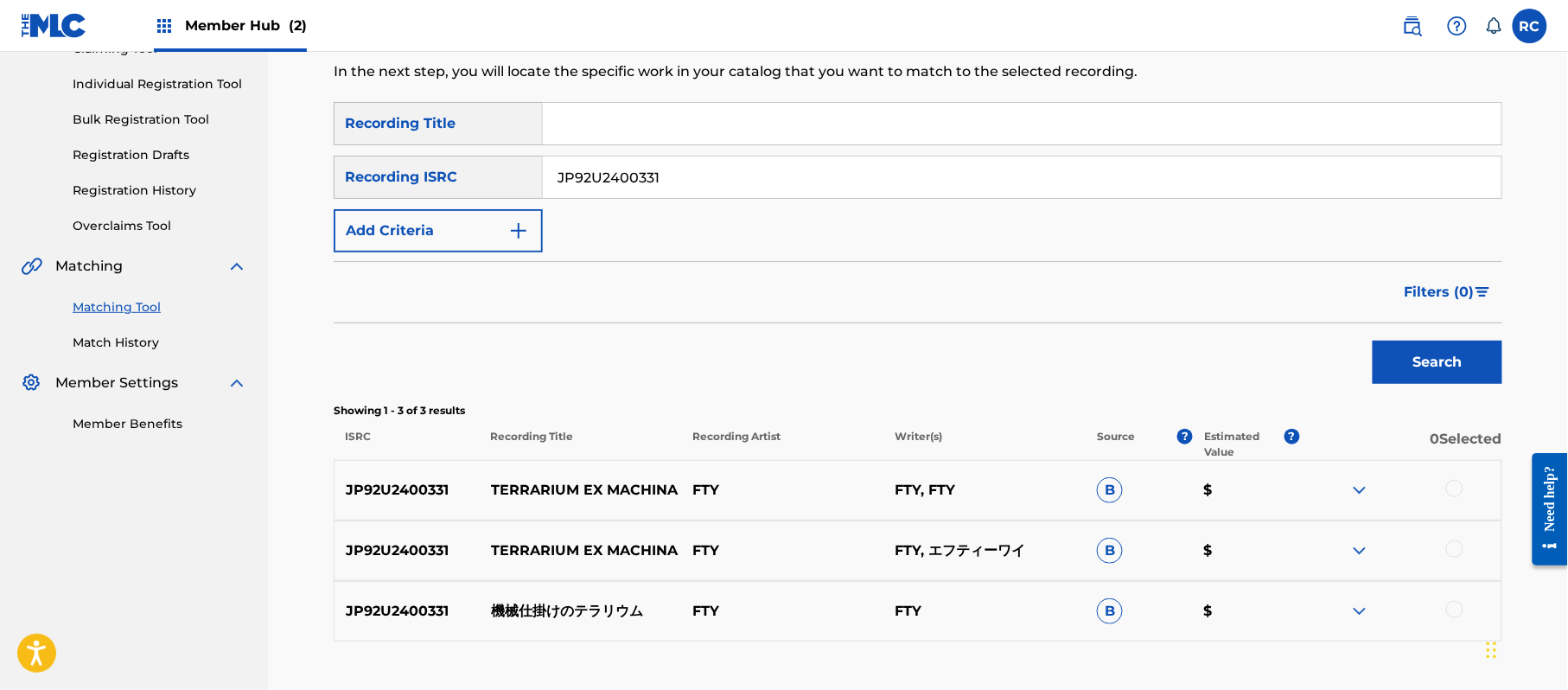
drag, startPoint x: 665, startPoint y: 187, endPoint x: 458, endPoint y: 192, distance: 207.1
click at [458, 192] on div "SearchWithCriteriaef8d262e-f930-409f-a00e-e39c06f6e5aa Recording ISRC JP92U2400…" at bounding box center [918, 177] width 1169 height 43
paste input "462"
click at [1398, 350] on button "Search" at bounding box center [1437, 362] width 129 height 43
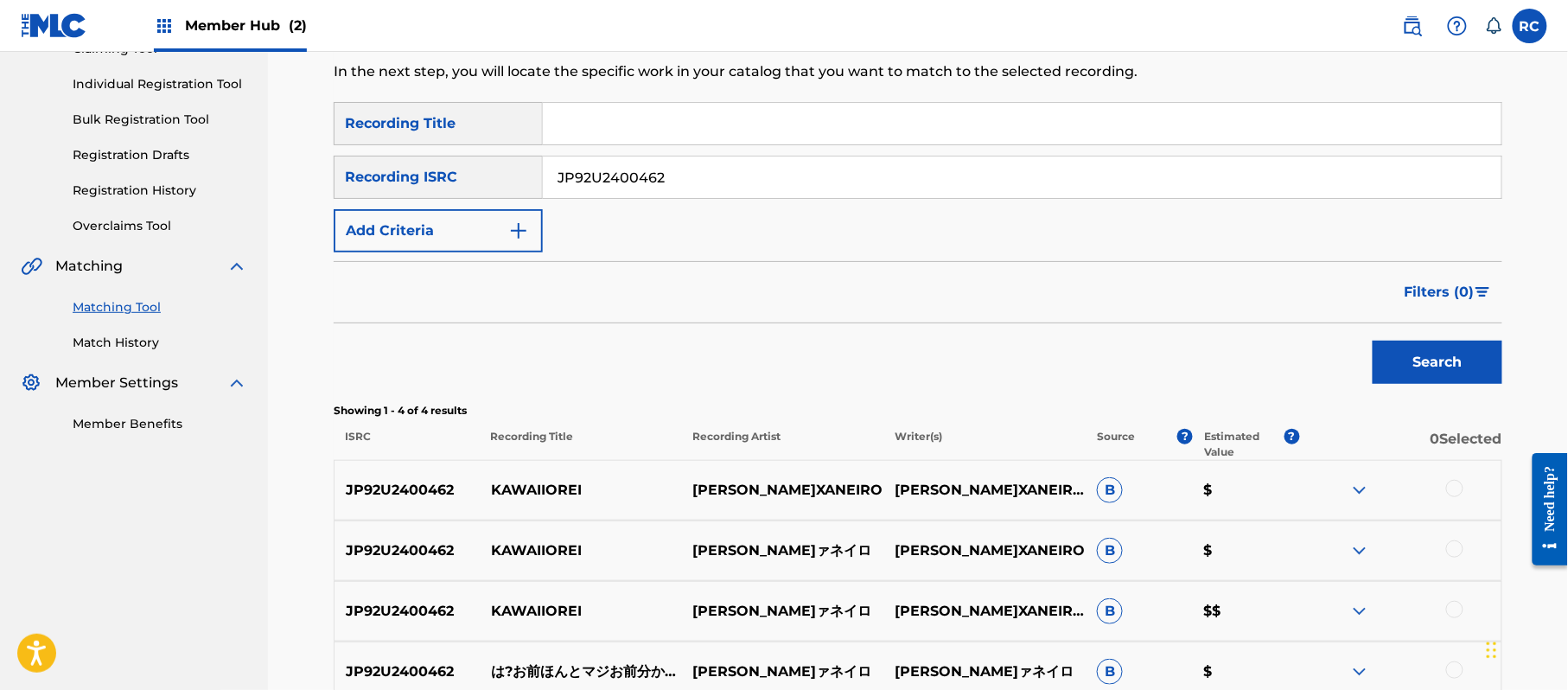
scroll to position [322, 0]
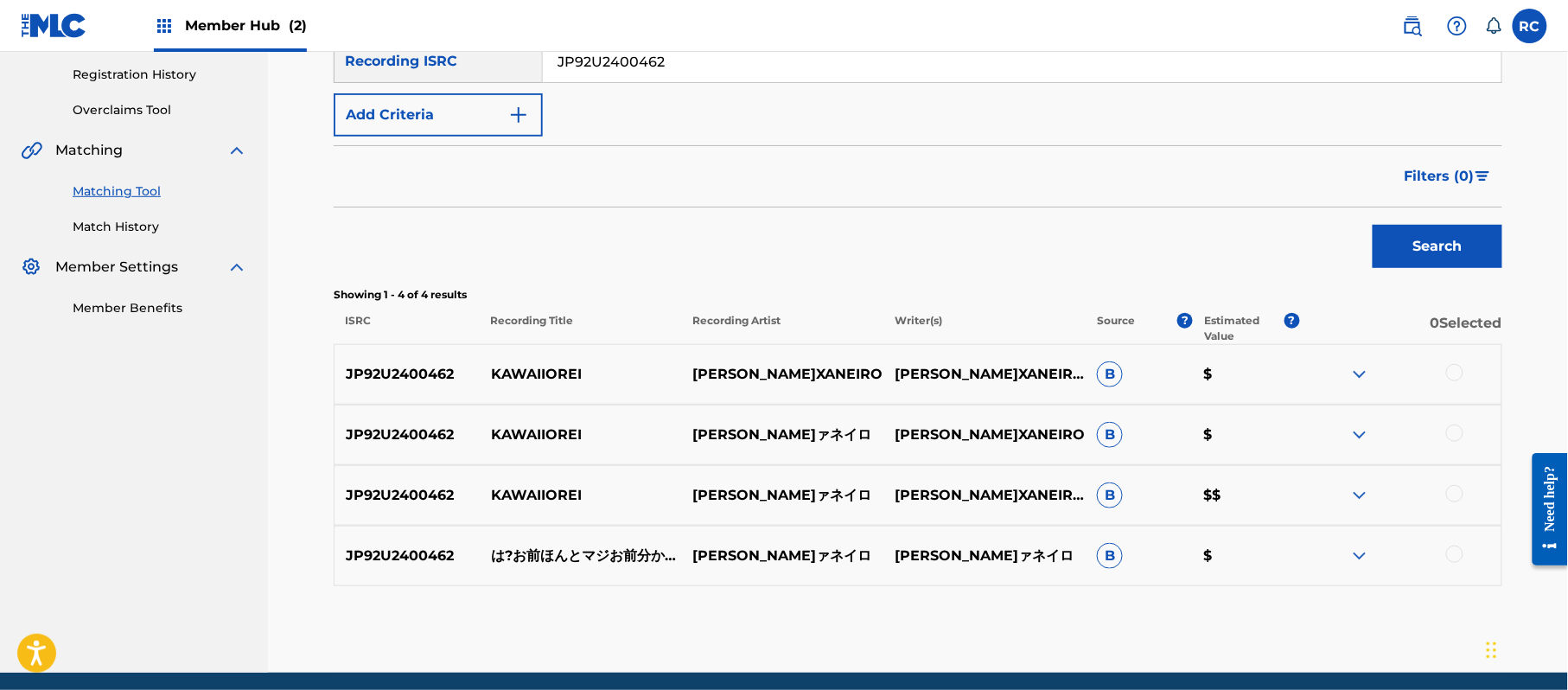
click at [501, 491] on p "KAWAIIOREI" at bounding box center [581, 495] width 202 height 20
copy p "KAWAIIOREI"
drag, startPoint x: 562, startPoint y: 59, endPoint x: 451, endPoint y: 59, distance: 111.0
click at [451, 59] on div "SearchWithCriteriaef8d262e-f930-409f-a00e-e39c06f6e5aa Recording ISRC JP92U2400…" at bounding box center [918, 61] width 1169 height 43
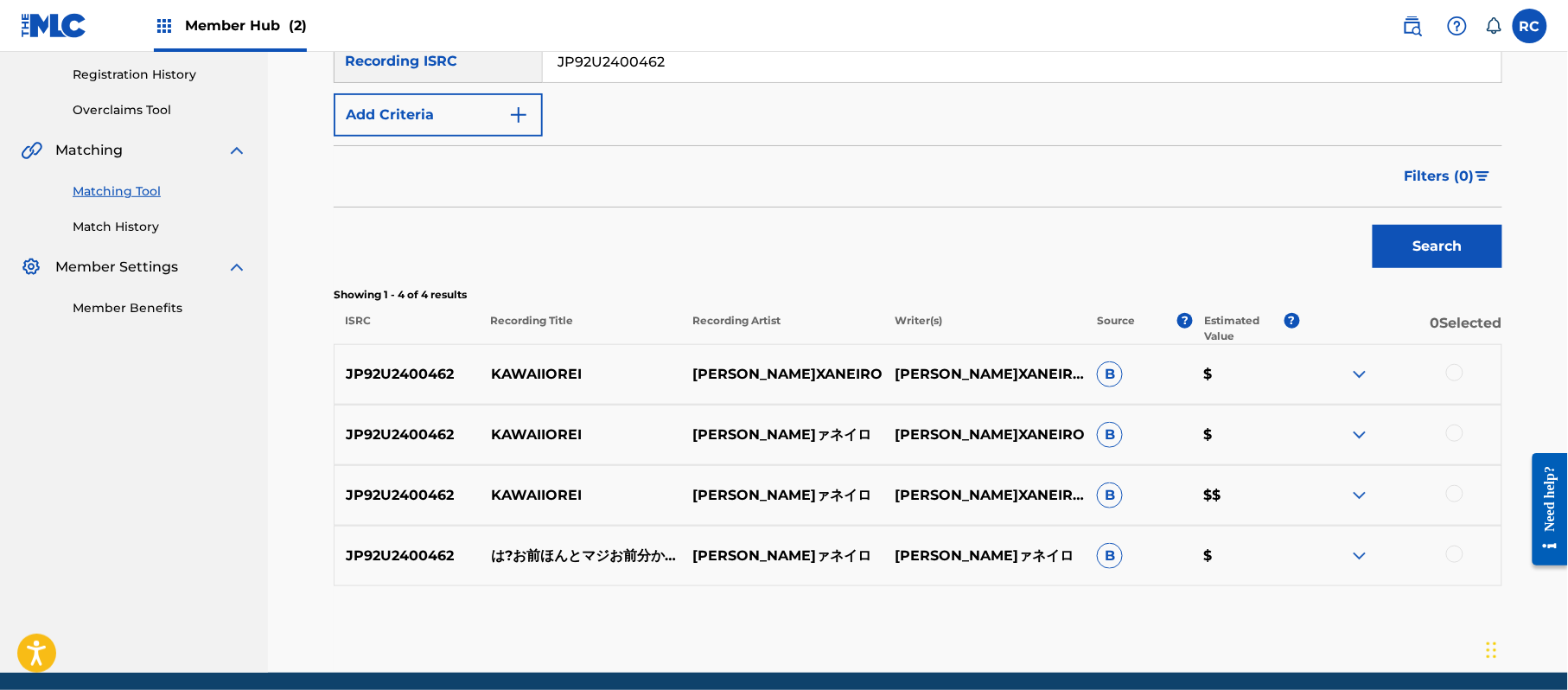
paste input "228"
drag, startPoint x: 1400, startPoint y: 240, endPoint x: 1163, endPoint y: 227, distance: 237.4
click at [1398, 242] on button "Search" at bounding box center [1437, 246] width 129 height 43
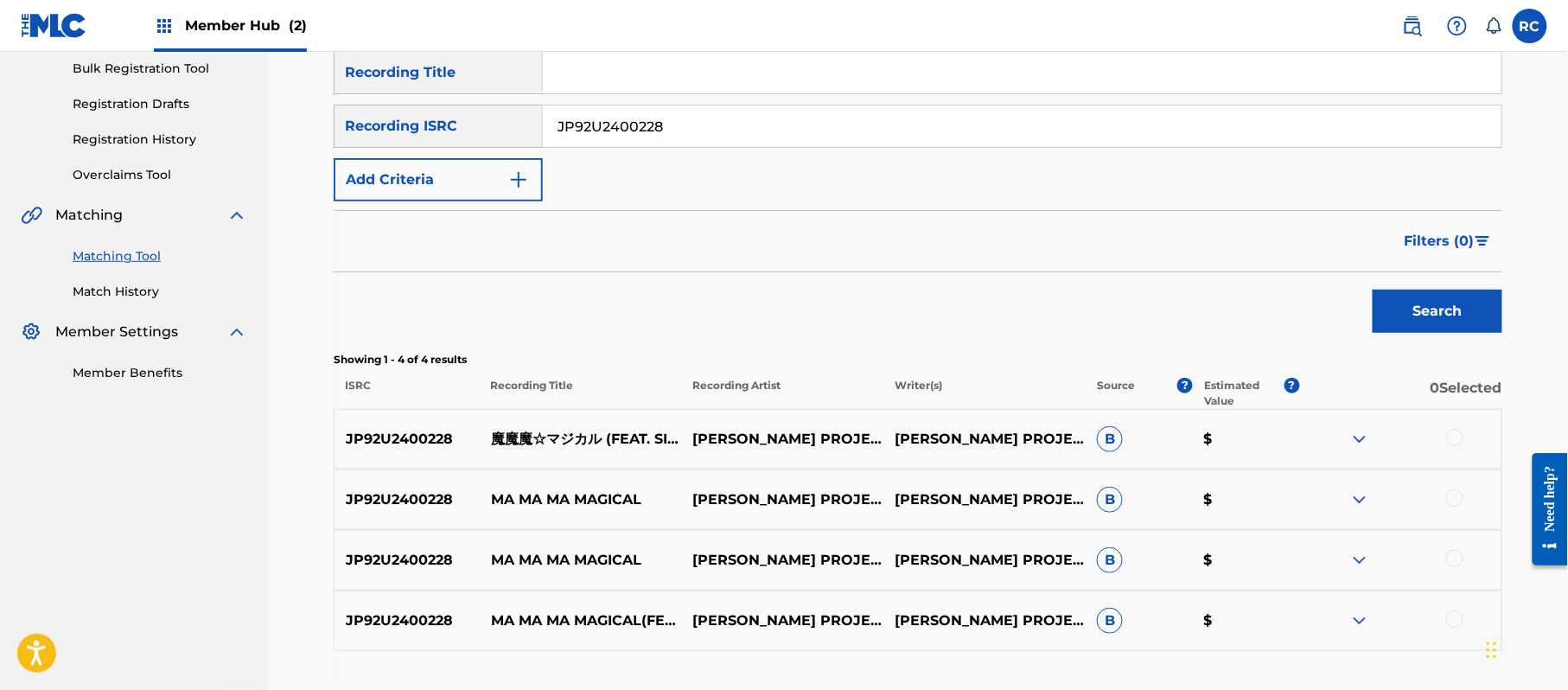
scroll to position [205, 0]
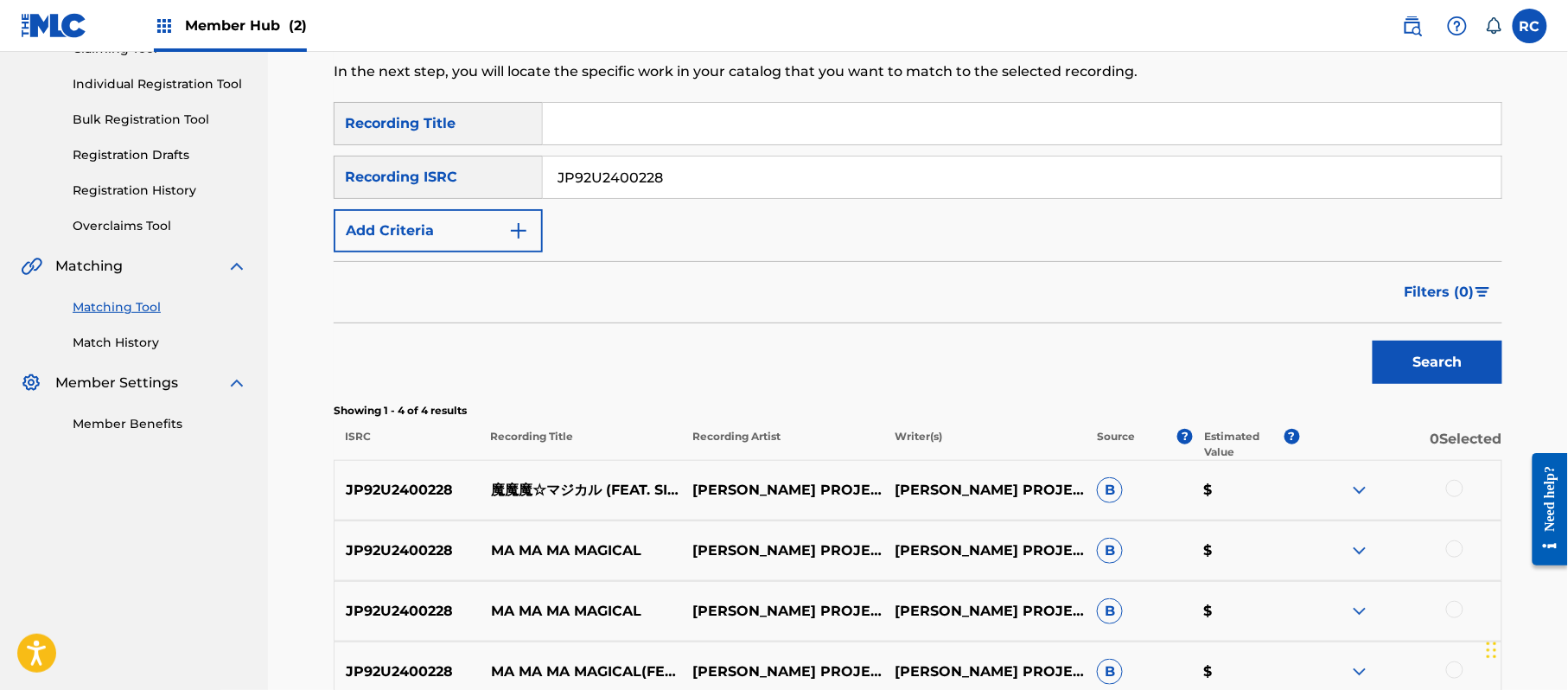
drag, startPoint x: 662, startPoint y: 185, endPoint x: 479, endPoint y: 201, distance: 183.7
click at [479, 201] on div "SearchWithCriteriada353000-1a9b-402d-87ca-aa72c0eefde5 Recording Title SearchWi…" at bounding box center [918, 177] width 1169 height 151
paste input "463"
click at [1393, 352] on button "Search" at bounding box center [1437, 362] width 129 height 43
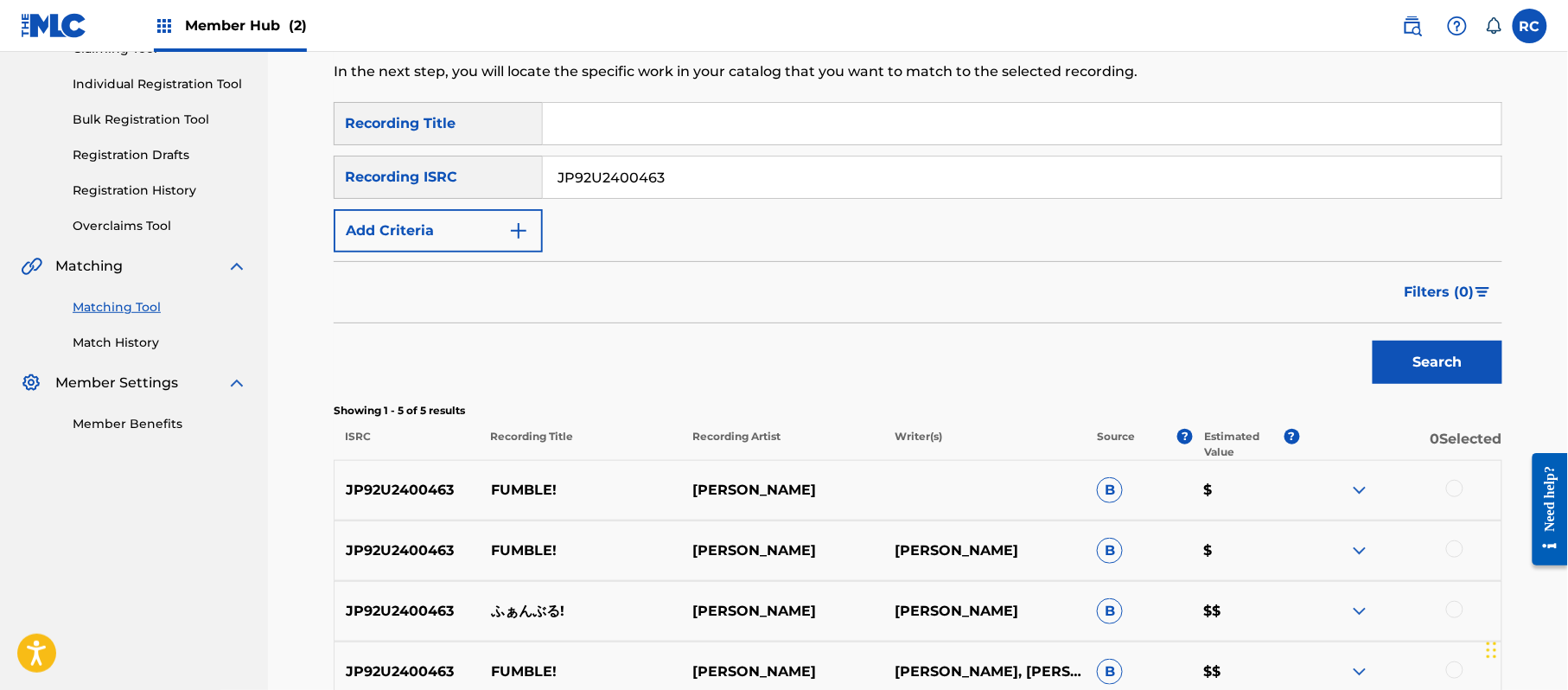
click at [492, 487] on p "FUMBLE!" at bounding box center [581, 490] width 202 height 20
drag, startPoint x: 692, startPoint y: 181, endPoint x: 537, endPoint y: 192, distance: 155.4
click at [501, 191] on div "SearchWithCriteriaef8d262e-f930-409f-a00e-e39c06f6e5aa Recording ISRC JP92U2400…" at bounding box center [918, 177] width 1169 height 43
paste input "3"
click at [1408, 352] on button "Search" at bounding box center [1437, 362] width 129 height 43
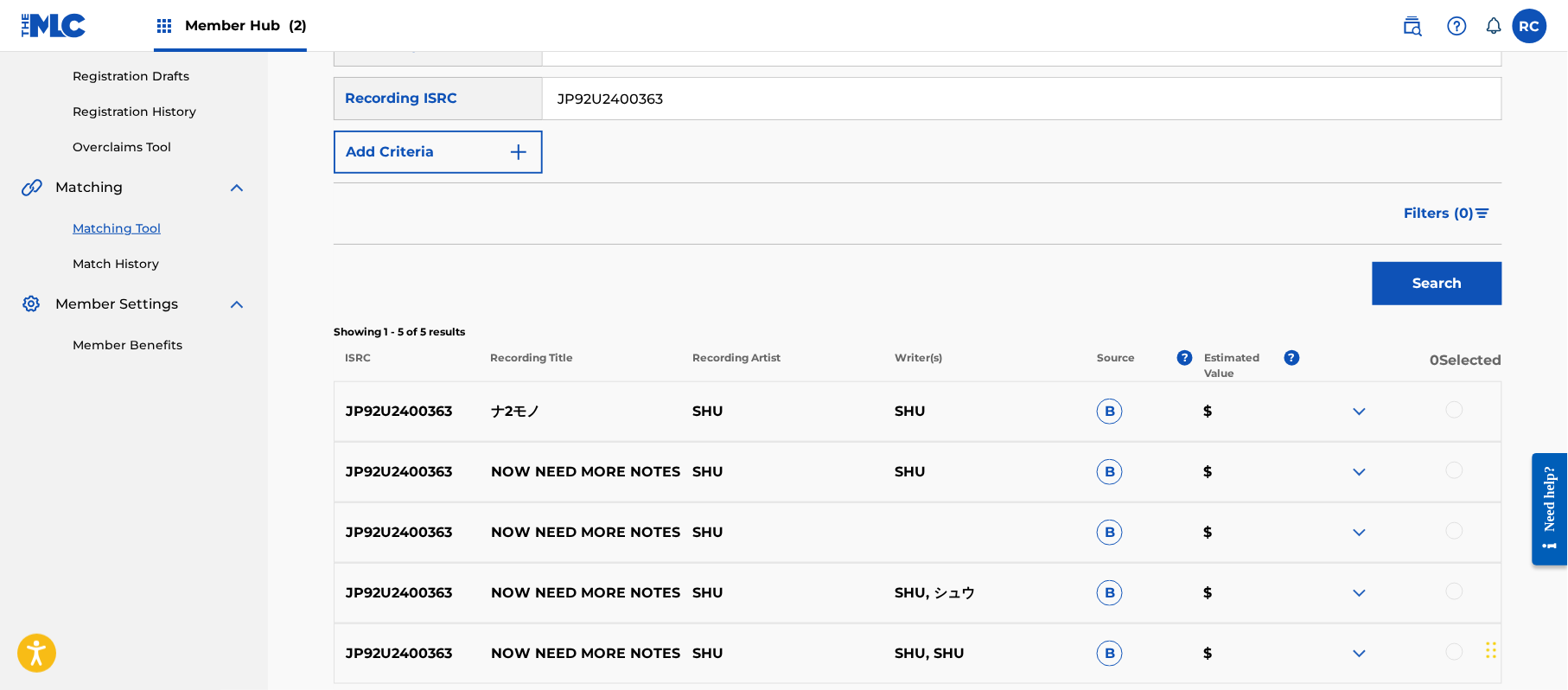
scroll to position [322, 0]
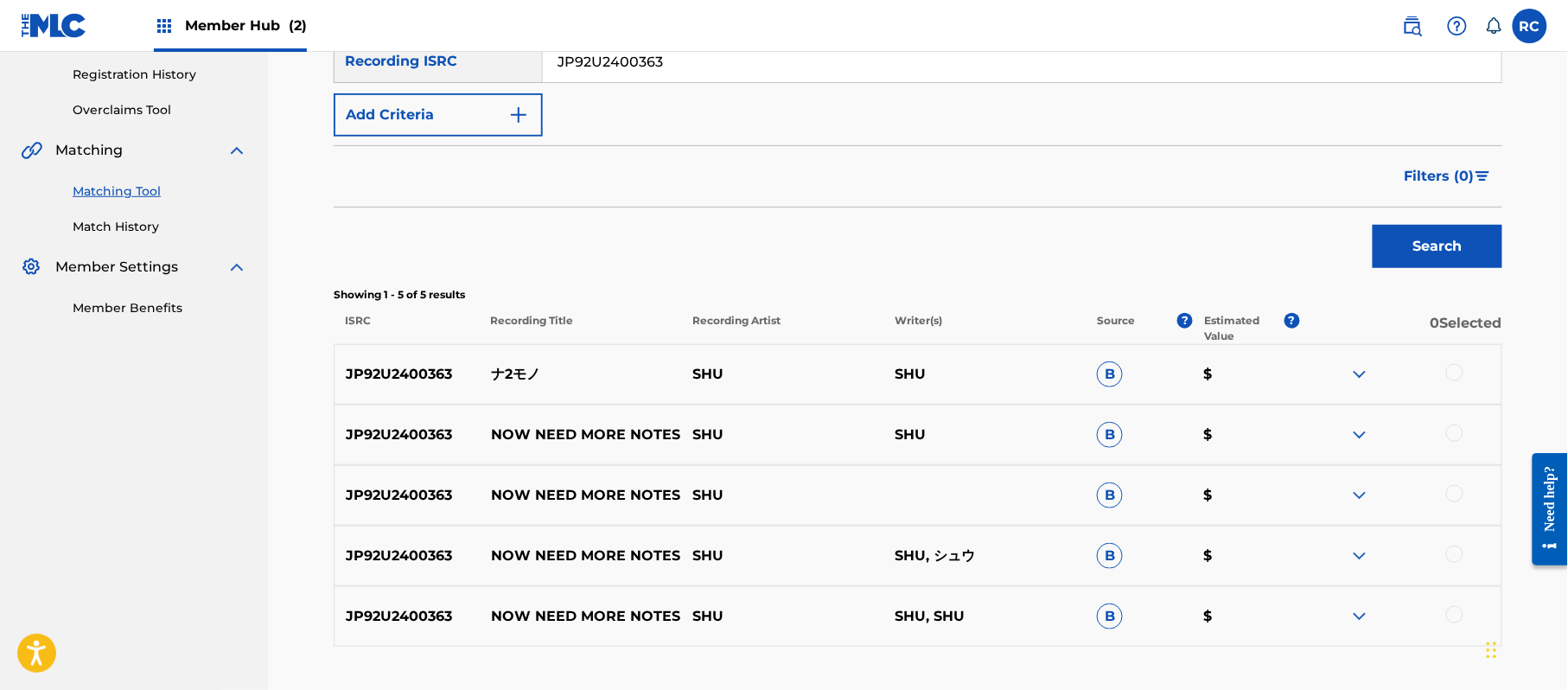
drag, startPoint x: 707, startPoint y: 73, endPoint x: 463, endPoint y: 69, distance: 244.0
click at [463, 69] on div "SearchWithCriteriaef8d262e-f930-409f-a00e-e39c06f6e5aa Recording ISRC JP92U2400…" at bounding box center [918, 61] width 1169 height 43
paste input "58"
click at [1411, 235] on button "Search" at bounding box center [1437, 246] width 129 height 43
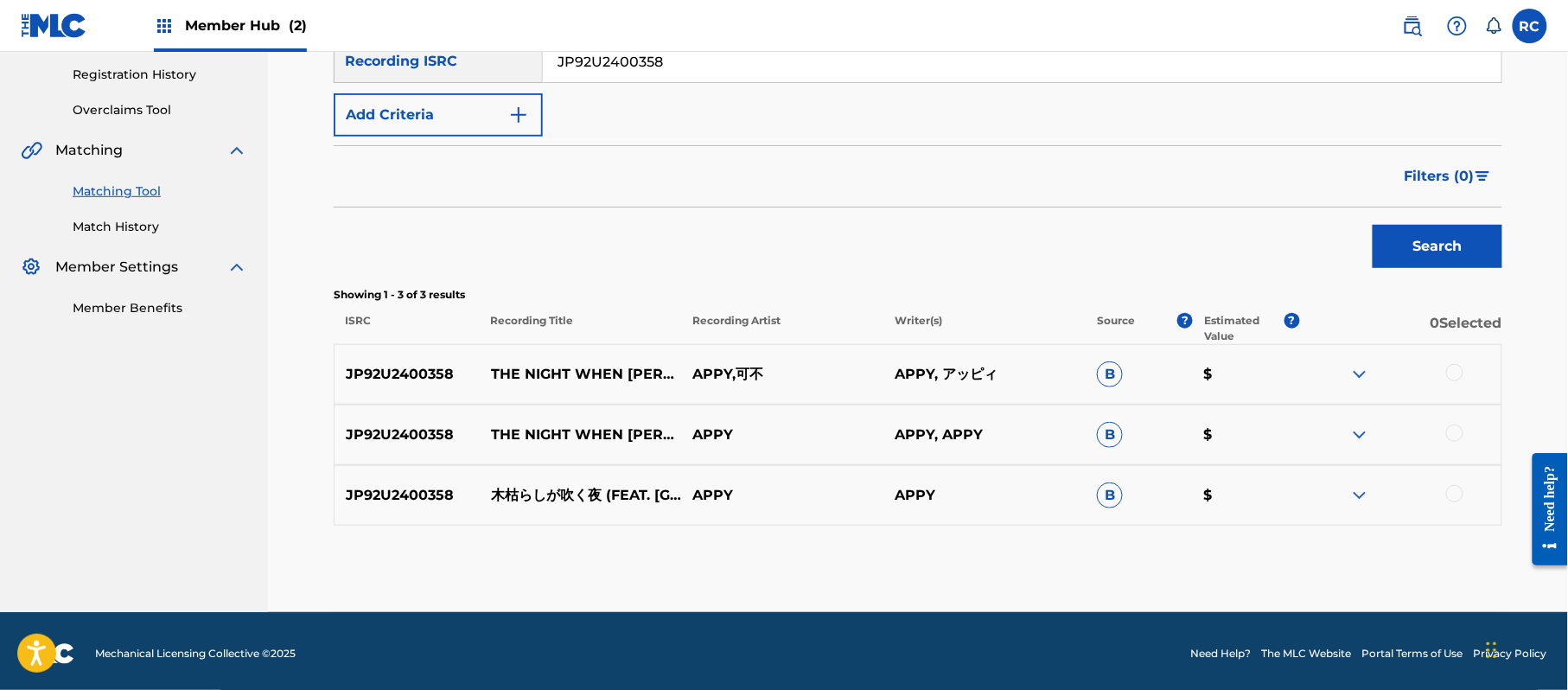
drag, startPoint x: 675, startPoint y: 60, endPoint x: 484, endPoint y: 70, distance: 191.3
click at [484, 70] on div "SearchWithCriteriaef8d262e-f930-409f-a00e-e39c06f6e5aa Recording ISRC JP92U2400…" at bounding box center [918, 61] width 1169 height 43
paste input "51429"
click at [1408, 242] on button "Search" at bounding box center [1437, 246] width 129 height 43
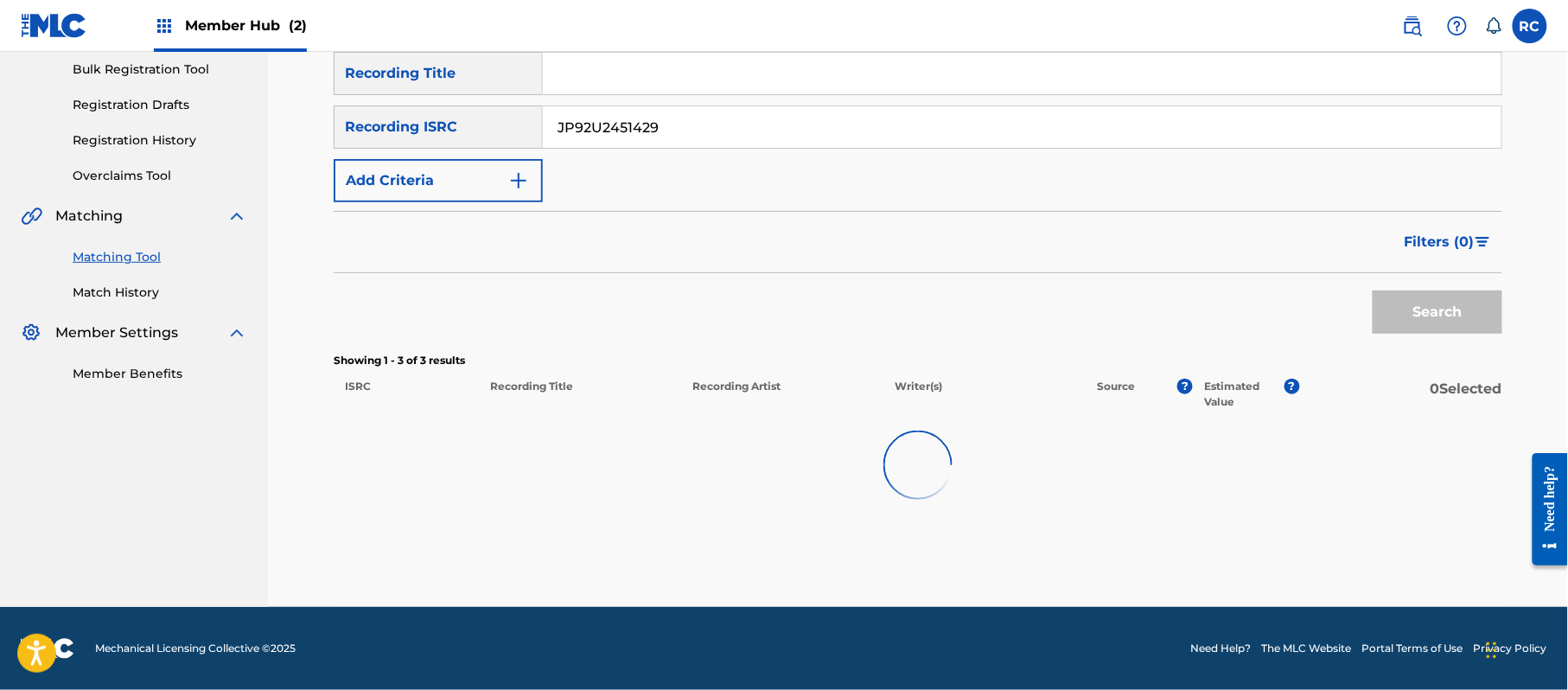
scroll to position [205, 0]
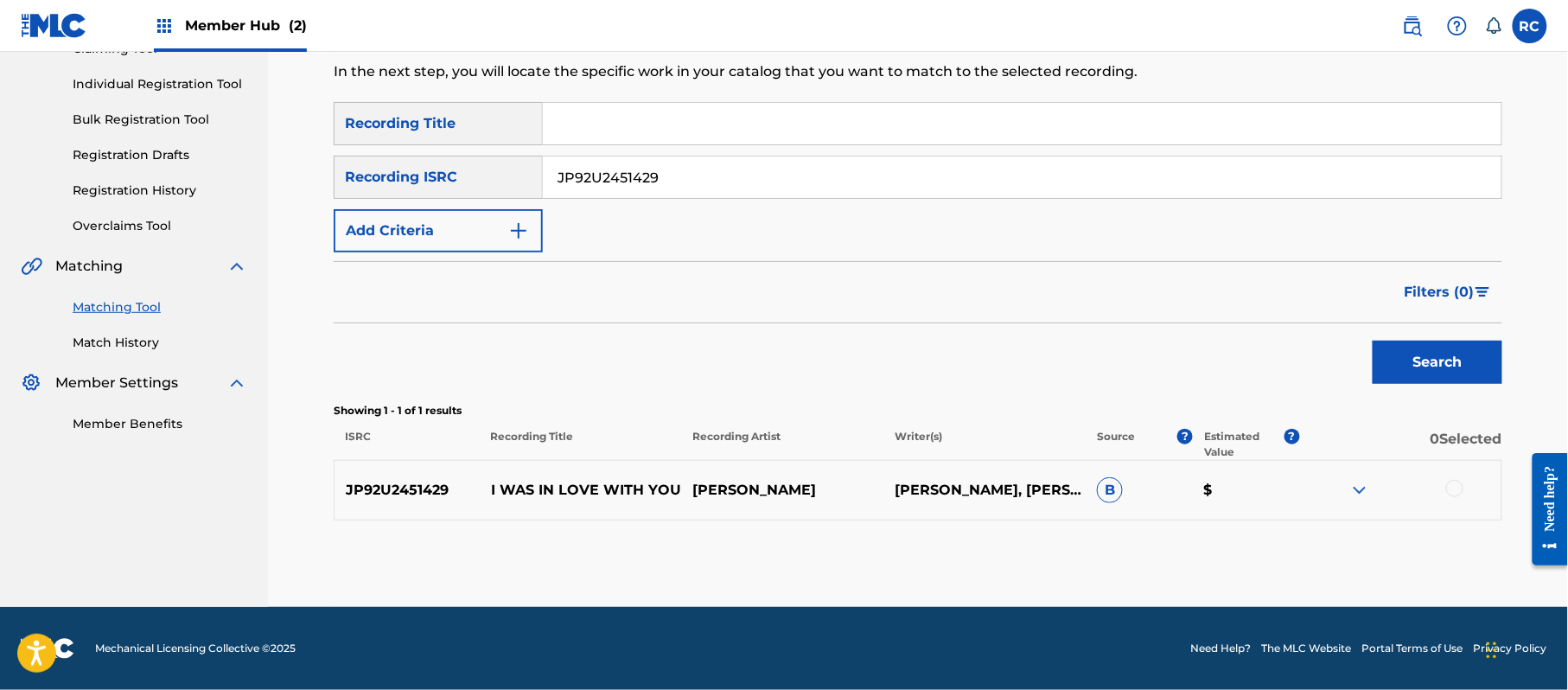
drag, startPoint x: 644, startPoint y: 191, endPoint x: 484, endPoint y: 198, distance: 160.2
click at [484, 198] on div "SearchWithCriteriada353000-1a9b-402d-87ca-aa72c0eefde5 Recording Title SearchWi…" at bounding box center [918, 177] width 1169 height 151
paste input "3"
click at [1401, 364] on button "Search" at bounding box center [1437, 362] width 129 height 43
drag, startPoint x: 657, startPoint y: 187, endPoint x: 469, endPoint y: 205, distance: 188.9
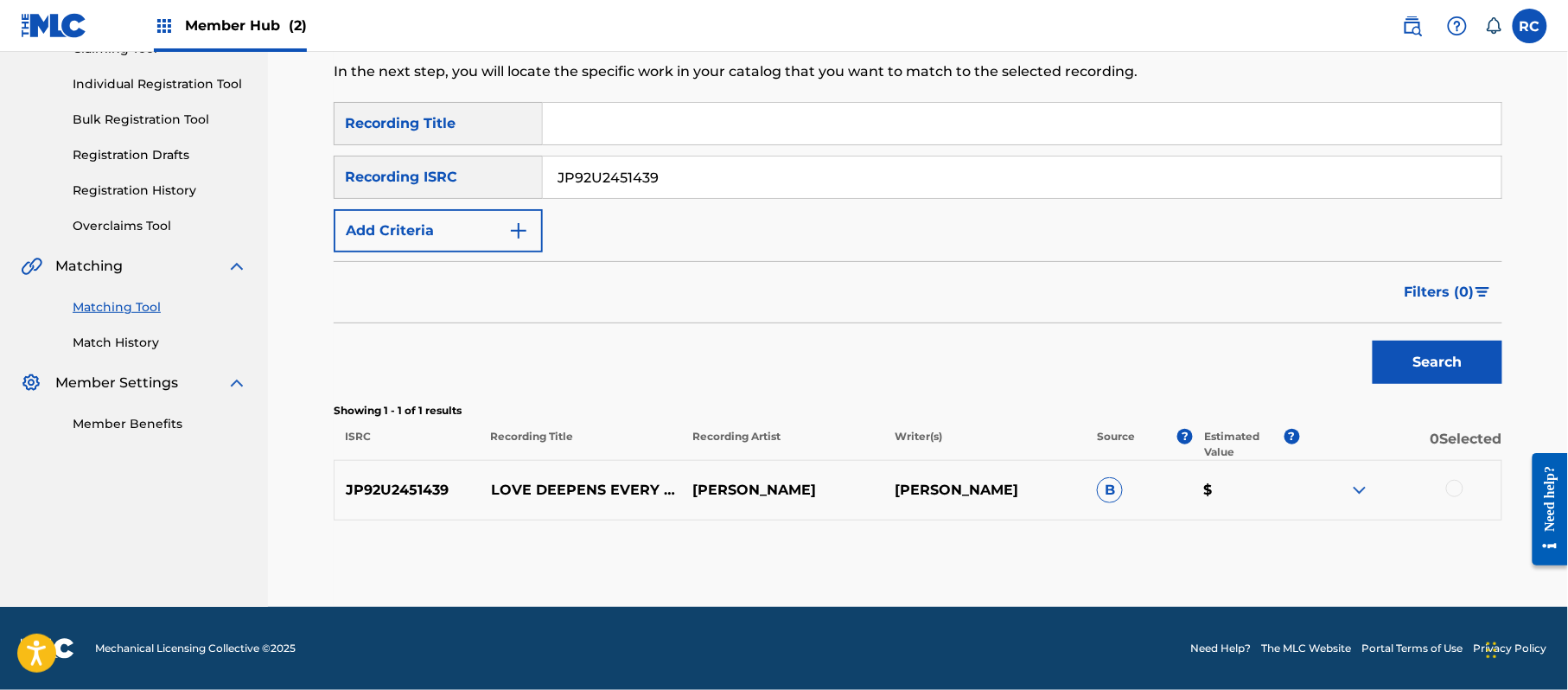
click at [469, 205] on div "SearchWithCriteriada353000-1a9b-402d-87ca-aa72c0eefde5 Recording Title SearchWi…" at bounding box center [918, 177] width 1169 height 151
paste input "45"
click at [1394, 343] on button "Search" at bounding box center [1437, 362] width 129 height 43
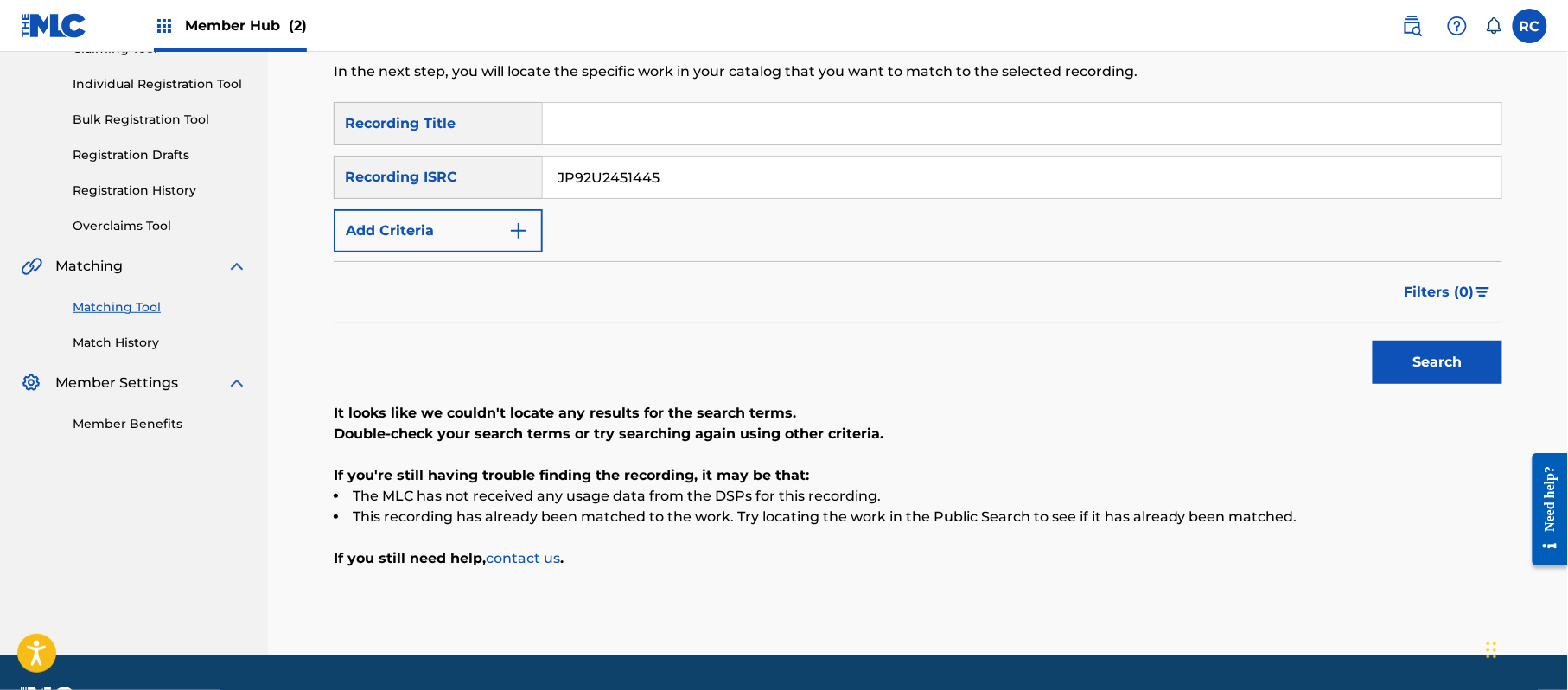
drag, startPoint x: 684, startPoint y: 180, endPoint x: 530, endPoint y: 188, distance: 154.2
click at [530, 188] on div "SearchWithCriteriaef8d262e-f930-409f-a00e-e39c06f6e5aa Recording ISRC JP92U2451…" at bounding box center [918, 177] width 1169 height 43
paste input "60"
click at [1394, 361] on button "Search" at bounding box center [1437, 362] width 129 height 43
drag, startPoint x: 666, startPoint y: 183, endPoint x: 488, endPoint y: 185, distance: 178.0
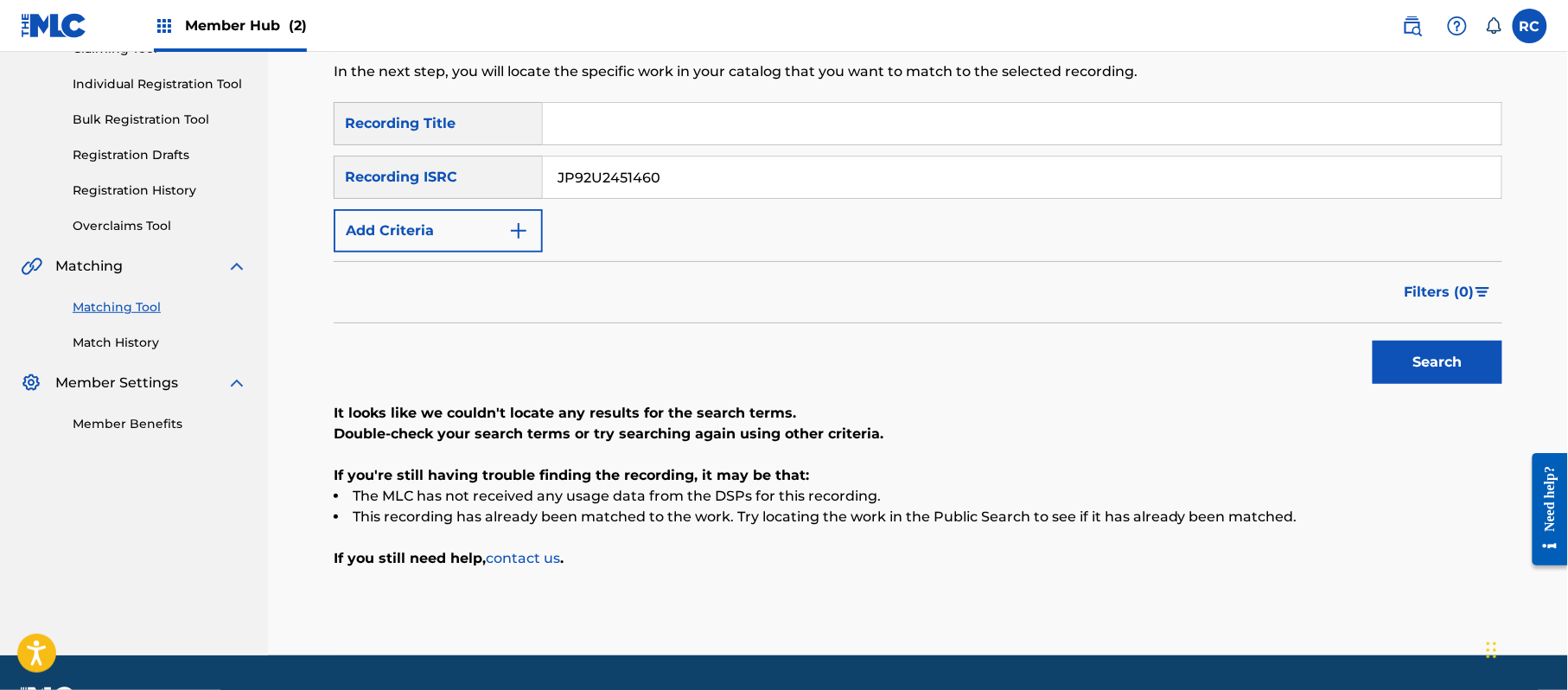
click at [488, 185] on div "SearchWithCriteriaef8d262e-f930-409f-a00e-e39c06f6e5aa Recording ISRC JP92U2451…" at bounding box center [918, 177] width 1169 height 43
paste input "519"
click at [1485, 372] on button "Search" at bounding box center [1437, 362] width 129 height 43
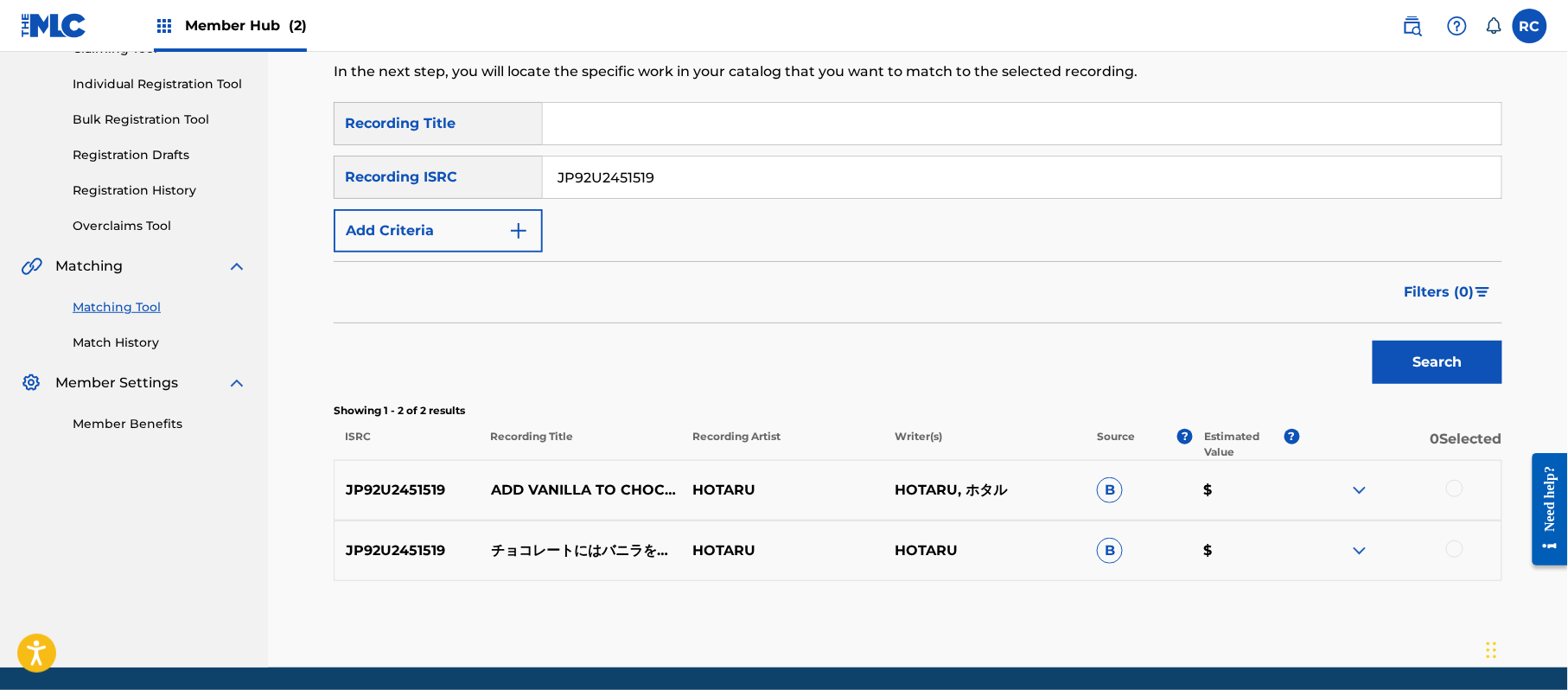
drag, startPoint x: 603, startPoint y: 188, endPoint x: 526, endPoint y: 188, distance: 77.0
click at [526, 188] on div "SearchWithCriteriaef8d262e-f930-409f-a00e-e39c06f6e5aa Recording ISRC JP92U2451…" at bounding box center [918, 177] width 1169 height 43
paste input "54"
click at [1421, 362] on button "Search" at bounding box center [1437, 362] width 129 height 43
drag, startPoint x: 692, startPoint y: 171, endPoint x: 467, endPoint y: 189, distance: 225.7
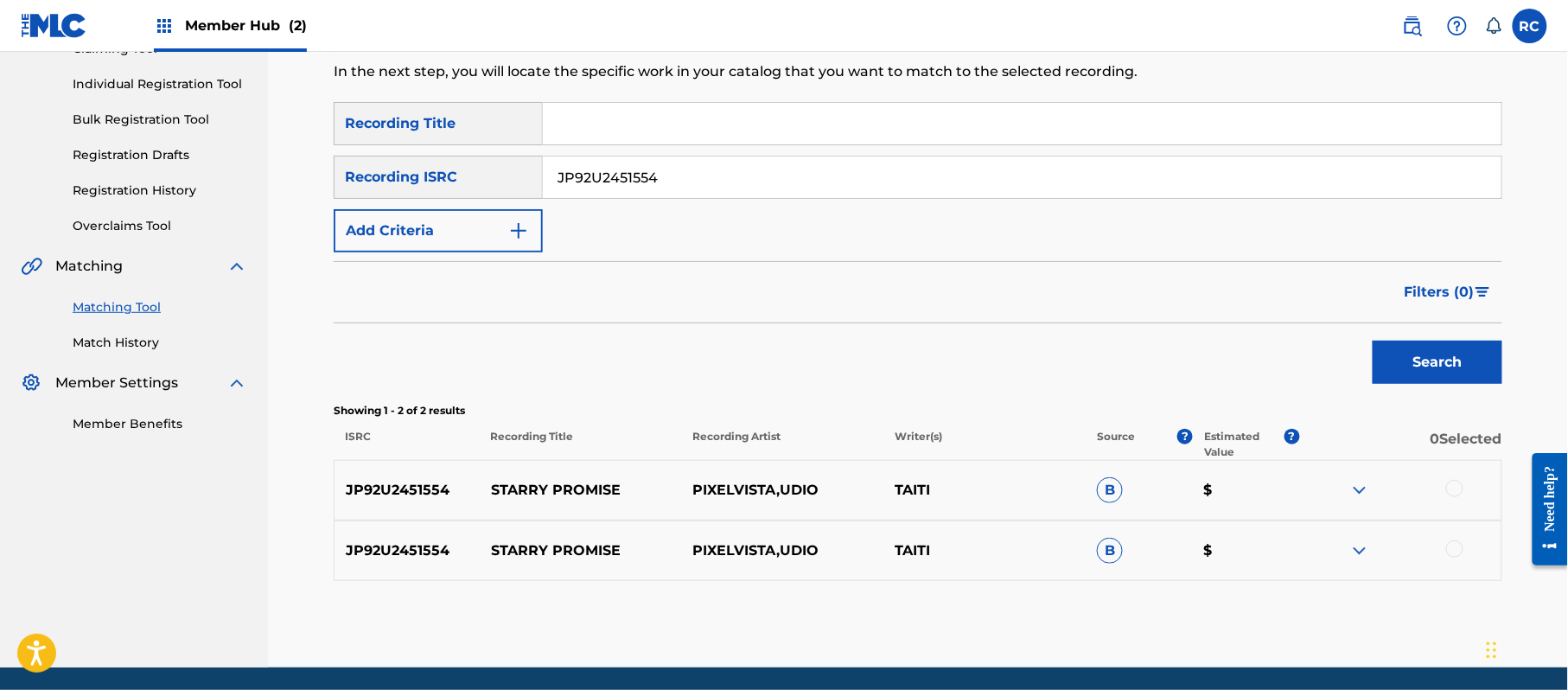
click at [467, 189] on div "SearchWithCriteriaef8d262e-f930-409f-a00e-e39c06f6e5aa Recording ISRC JP92U2451…" at bounding box center [918, 177] width 1169 height 43
paste input "86"
click at [1432, 372] on button "Search" at bounding box center [1437, 362] width 129 height 43
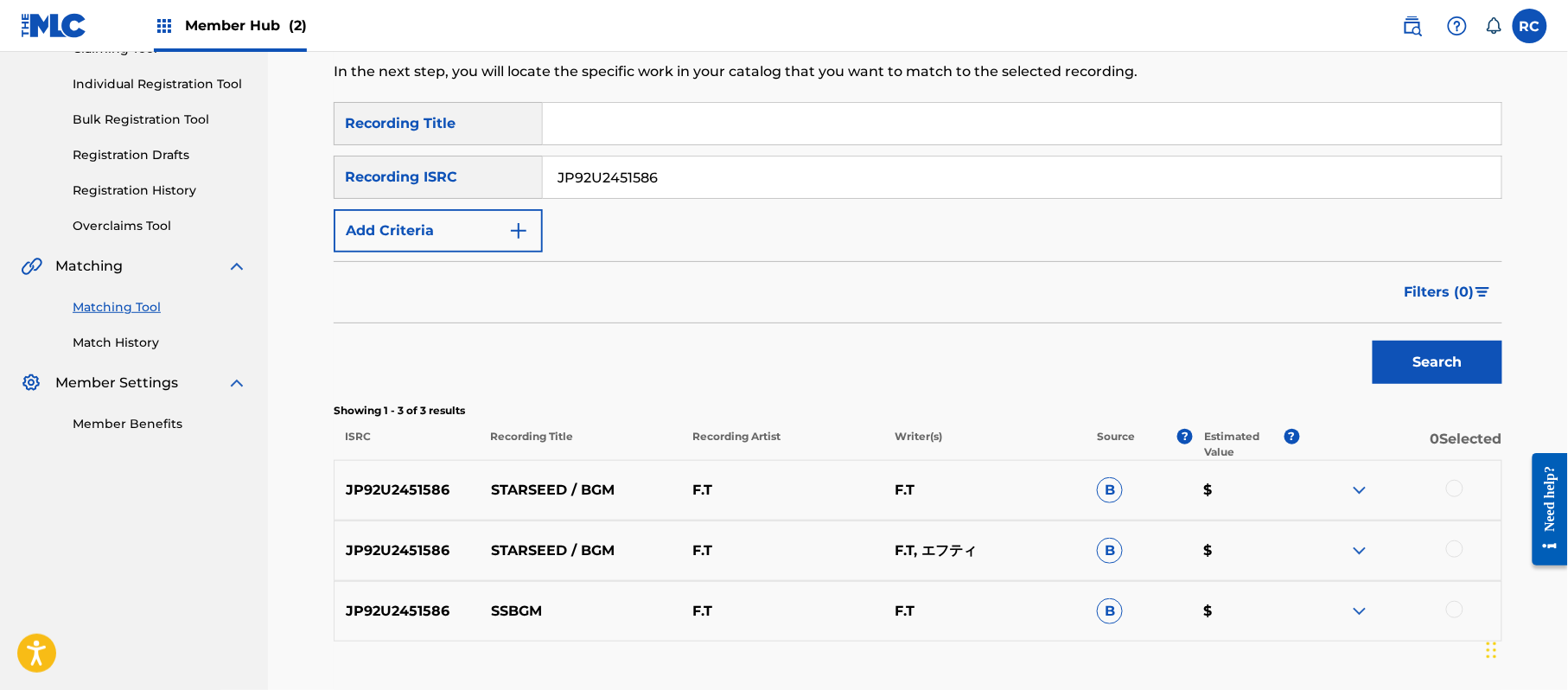
drag, startPoint x: 613, startPoint y: 187, endPoint x: 312, endPoint y: 175, distance: 301.2
click at [312, 175] on div "Matching Tool The Matching Tool enables you to suggest matches between sound re…" at bounding box center [917, 308] width 1210 height 839
paste input "91"
click at [1446, 361] on button "Search" at bounding box center [1437, 362] width 129 height 43
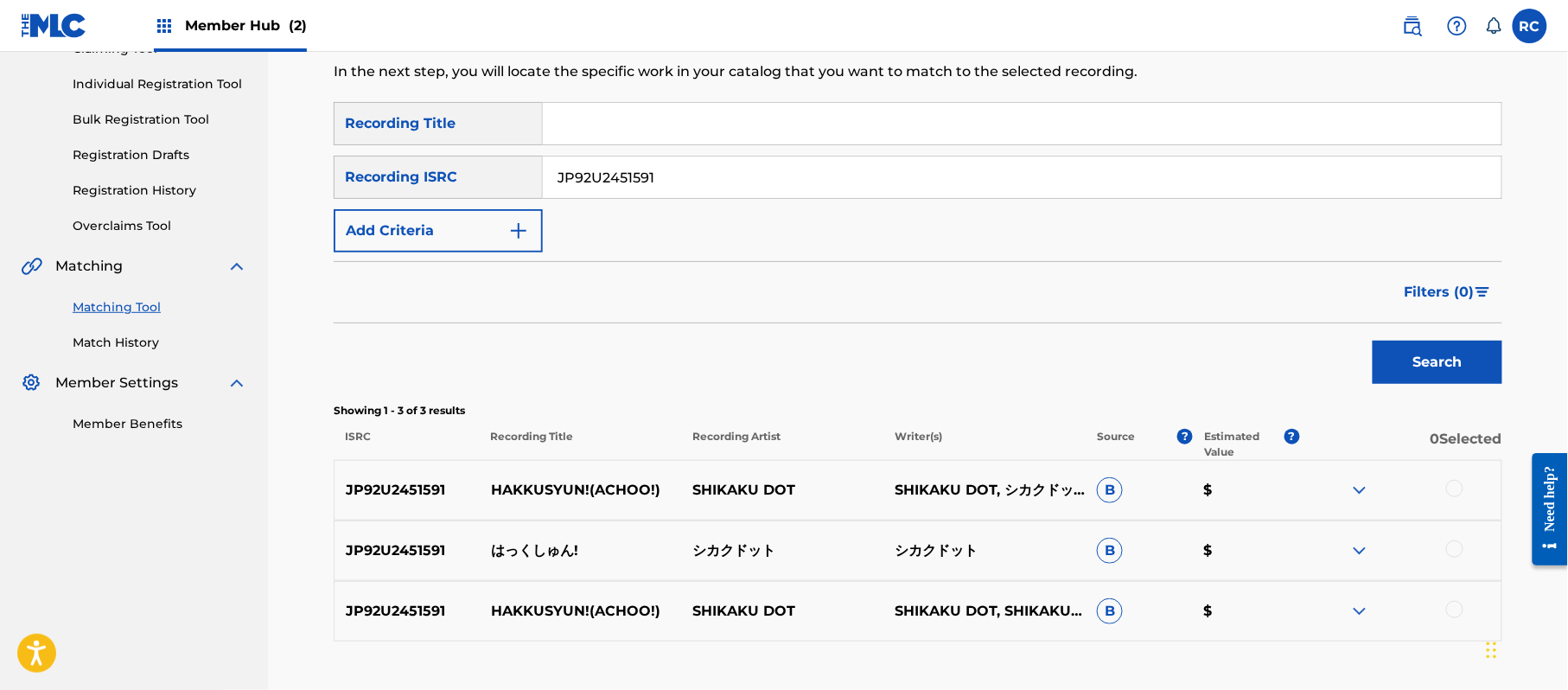
drag, startPoint x: 661, startPoint y: 177, endPoint x: 616, endPoint y: 203, distance: 52.0
click at [439, 188] on div "SearchWithCriteriaef8d262e-f930-409f-a00e-e39c06f6e5aa Recording ISRC JP92U2451…" at bounding box center [918, 177] width 1169 height 43
paste input "612"
drag, startPoint x: 1414, startPoint y: 340, endPoint x: 1357, endPoint y: 356, distance: 59.2
click at [1414, 342] on button "Search" at bounding box center [1437, 362] width 129 height 43
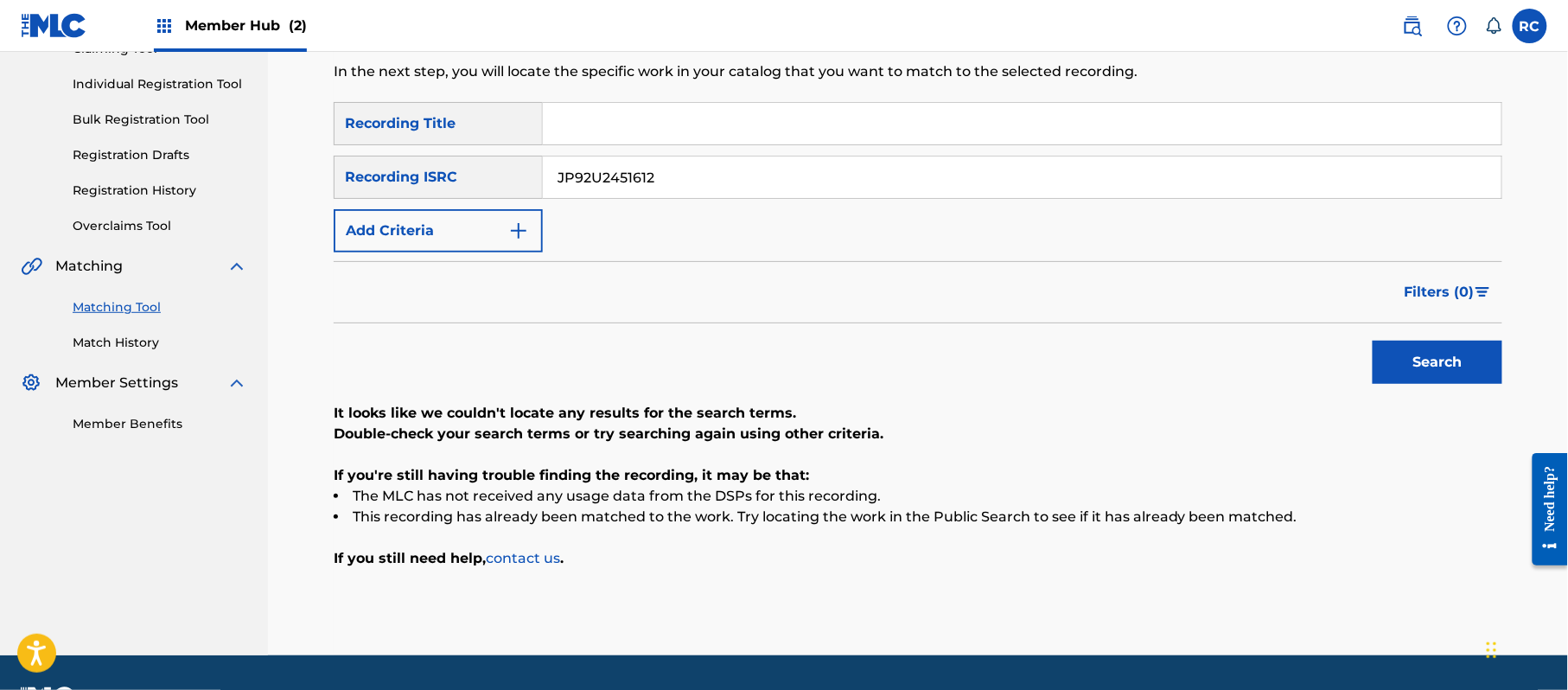
drag, startPoint x: 678, startPoint y: 188, endPoint x: 496, endPoint y: 188, distance: 182.0
click at [496, 188] on div "SearchWithCriteriaef8d262e-f930-409f-a00e-e39c06f6e5aa Recording ISRC JP92U2451…" at bounding box center [918, 177] width 1169 height 43
paste input "719"
type input "JP92U2451719"
click at [1400, 362] on button "Search" at bounding box center [1437, 362] width 129 height 43
